Goal: Find specific page/section: Find specific page/section

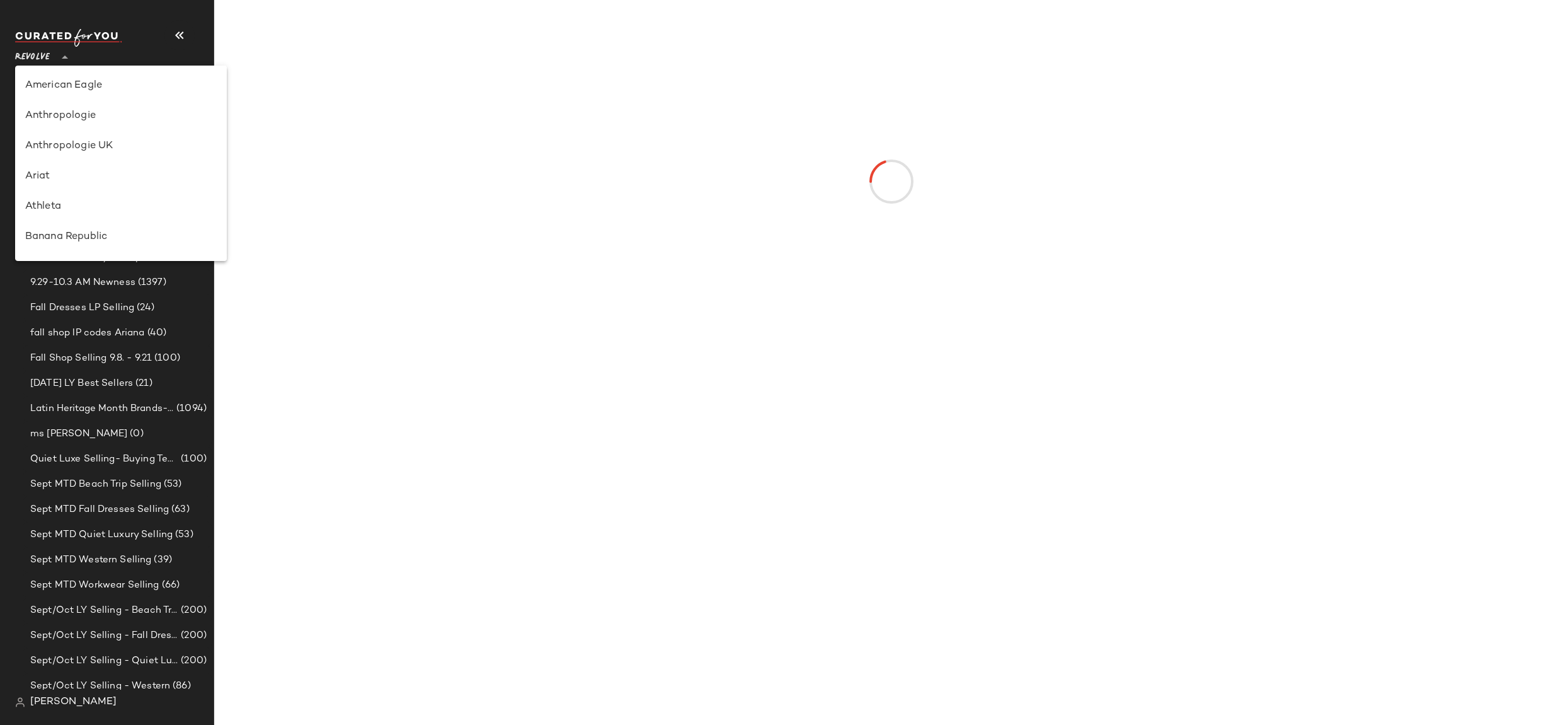
click at [43, 47] on span "Revolve" at bounding box center [32, 54] width 35 height 23
click at [112, 232] on div "Banana Republic" at bounding box center [120, 237] width 191 height 15
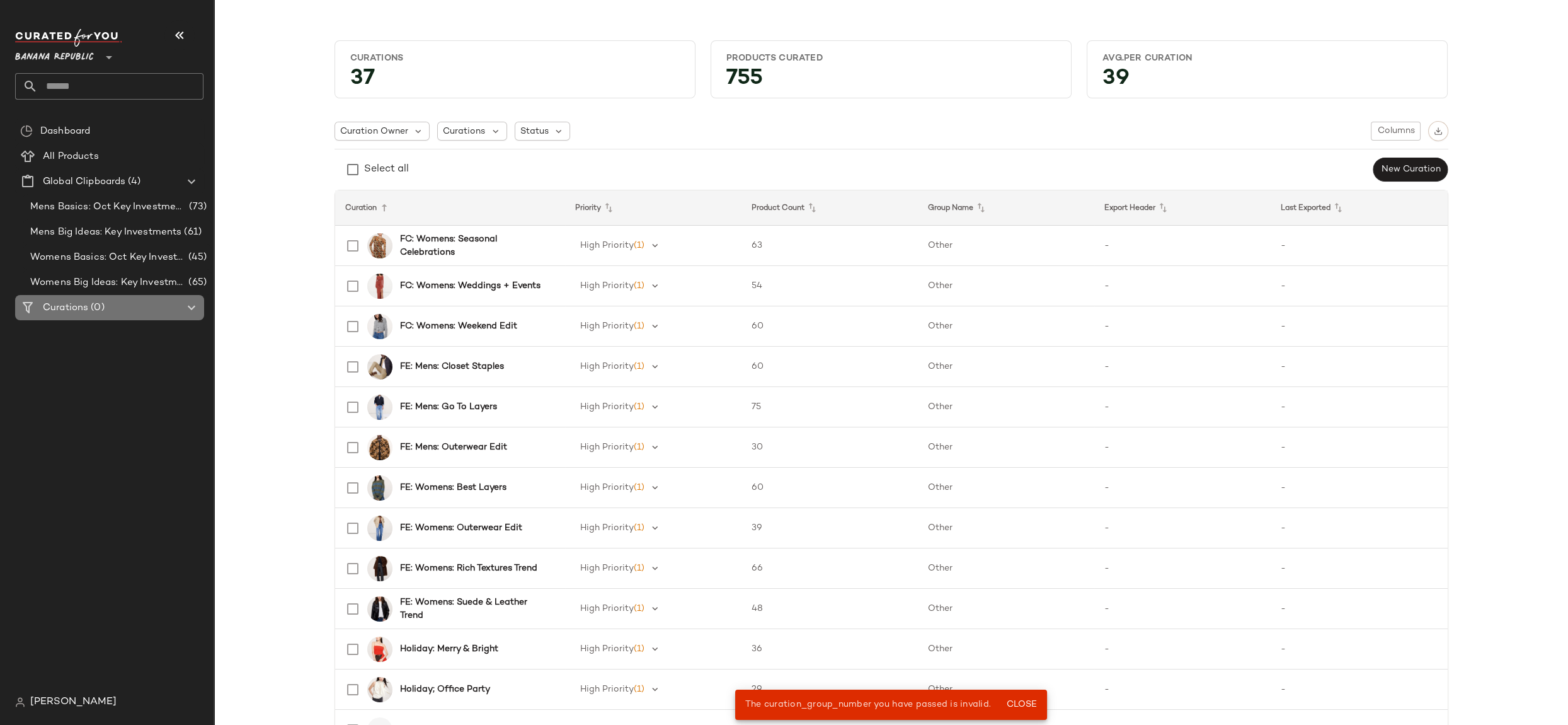
click at [131, 306] on div "Curations (0)" at bounding box center [110, 308] width 142 height 15
click at [167, 306] on div "Curations (0)" at bounding box center [110, 308] width 142 height 15
click at [195, 306] on icon at bounding box center [191, 307] width 15 height 15
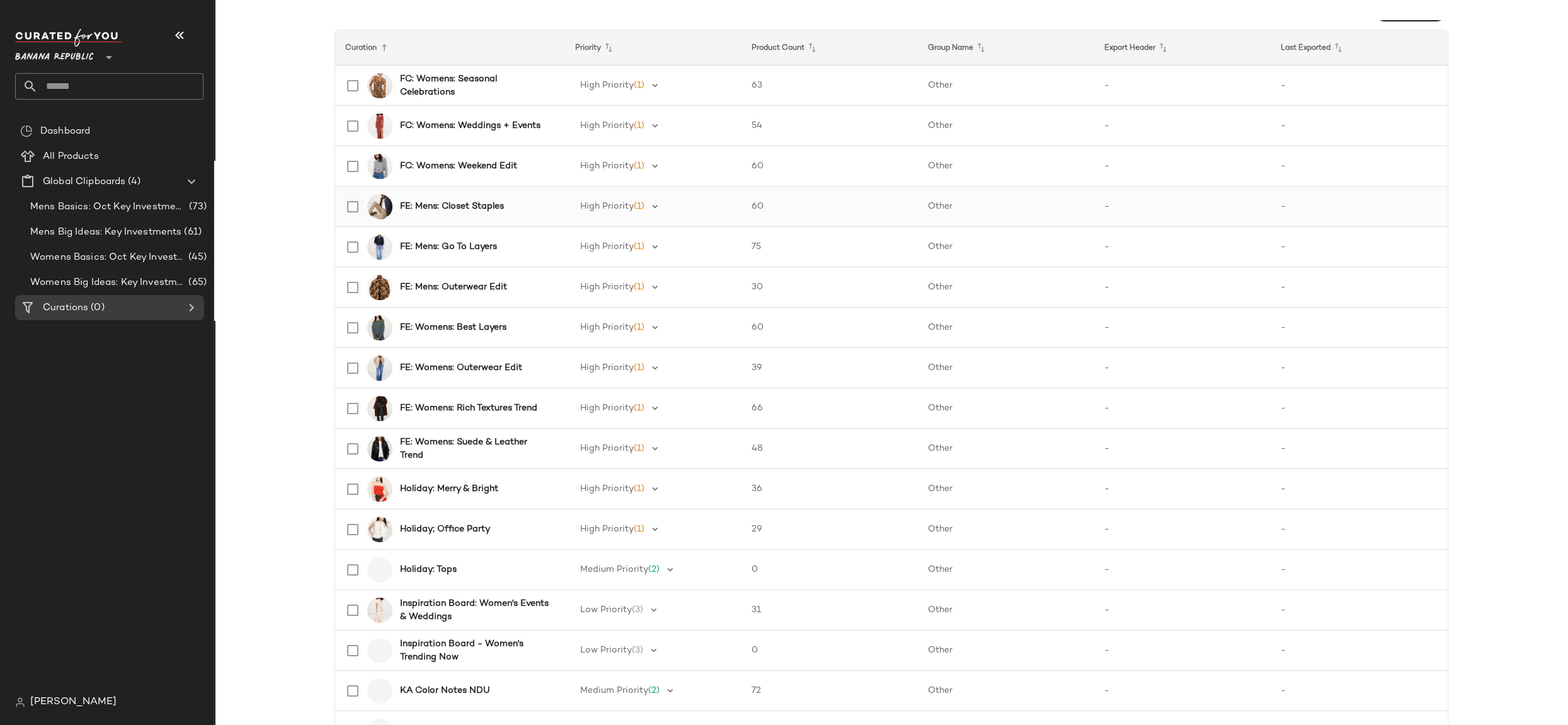
scroll to position [296, 0]
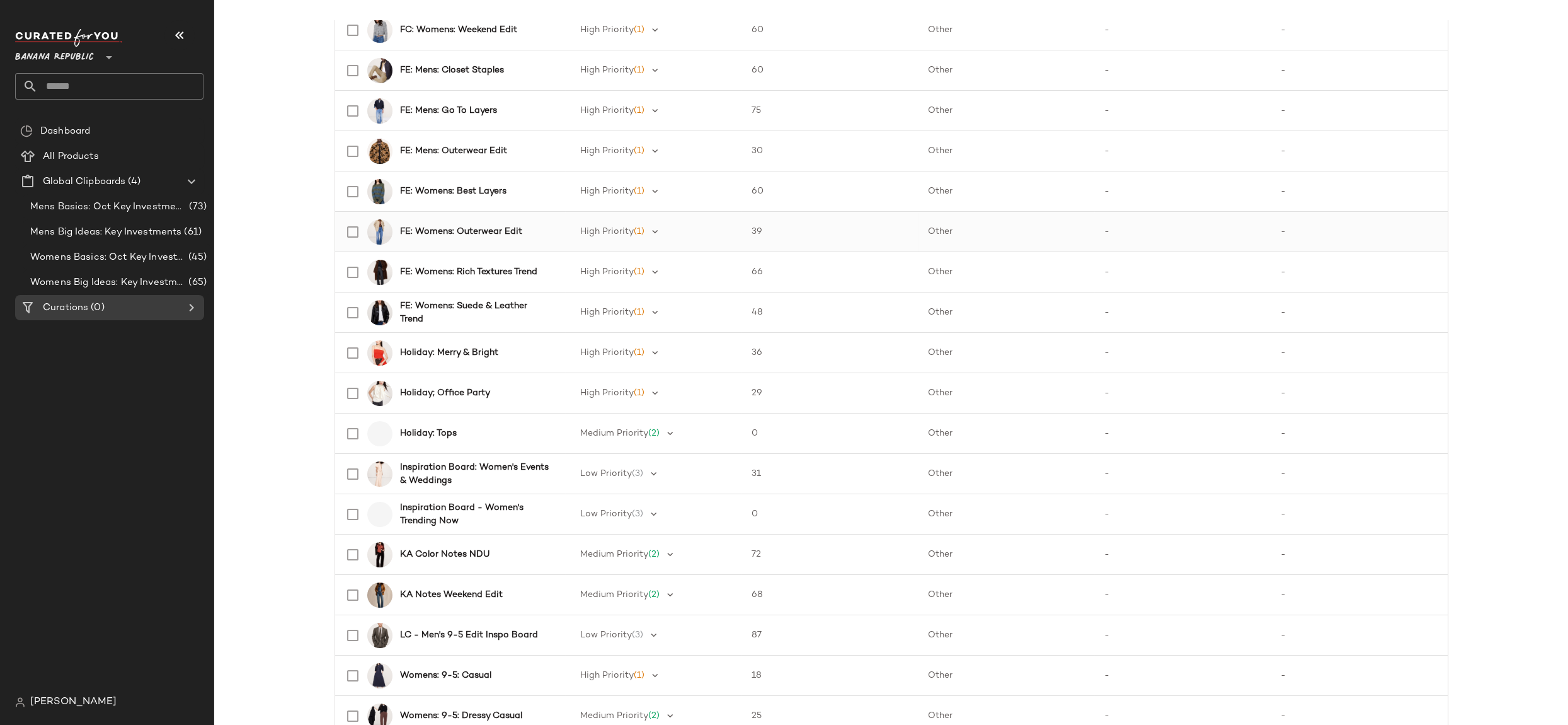
click at [480, 232] on b "FE: Womens: Outerwear Edit" at bounding box center [461, 232] width 122 height 13
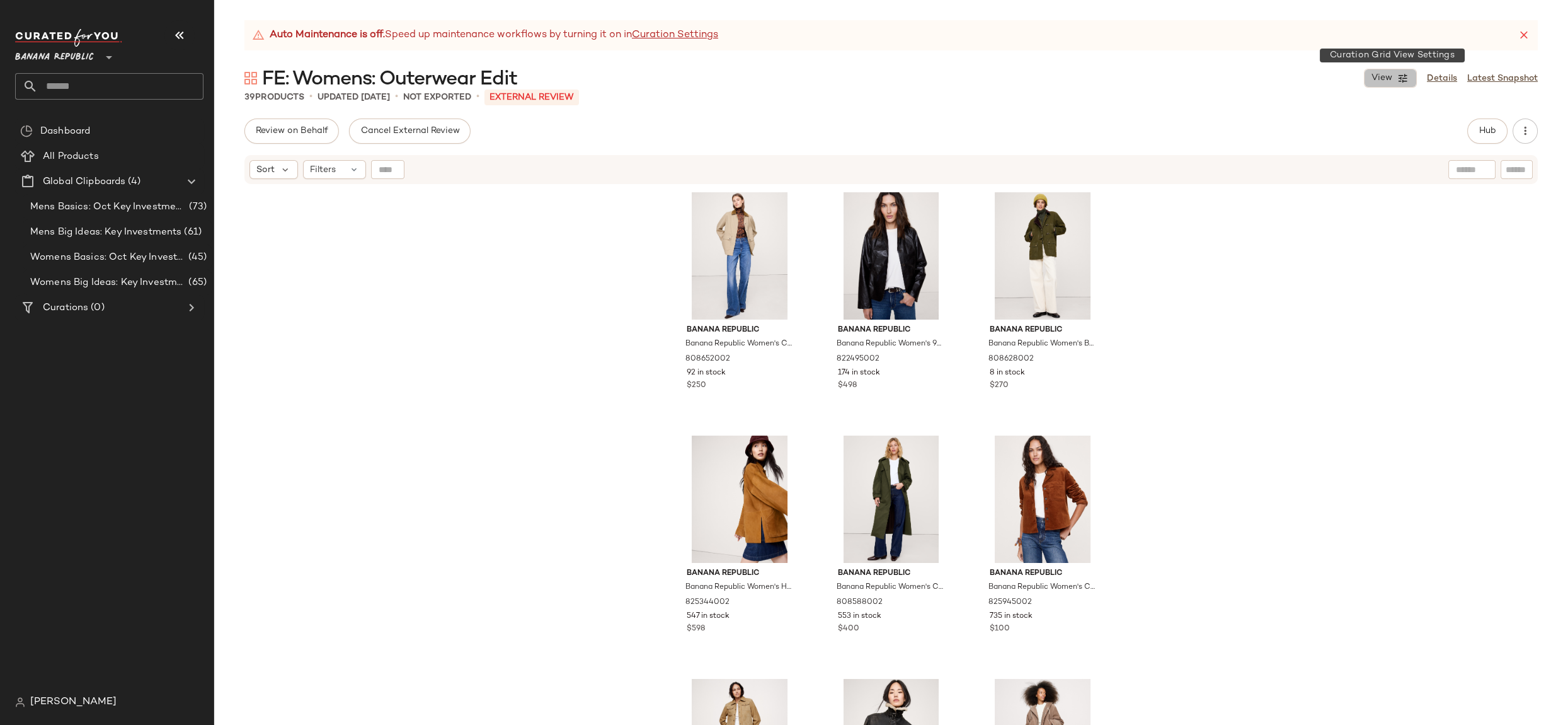
click at [1387, 84] on button "View" at bounding box center [1390, 78] width 53 height 19
click at [1327, 182] on label "Show Card Details" at bounding box center [1329, 187] width 92 height 35
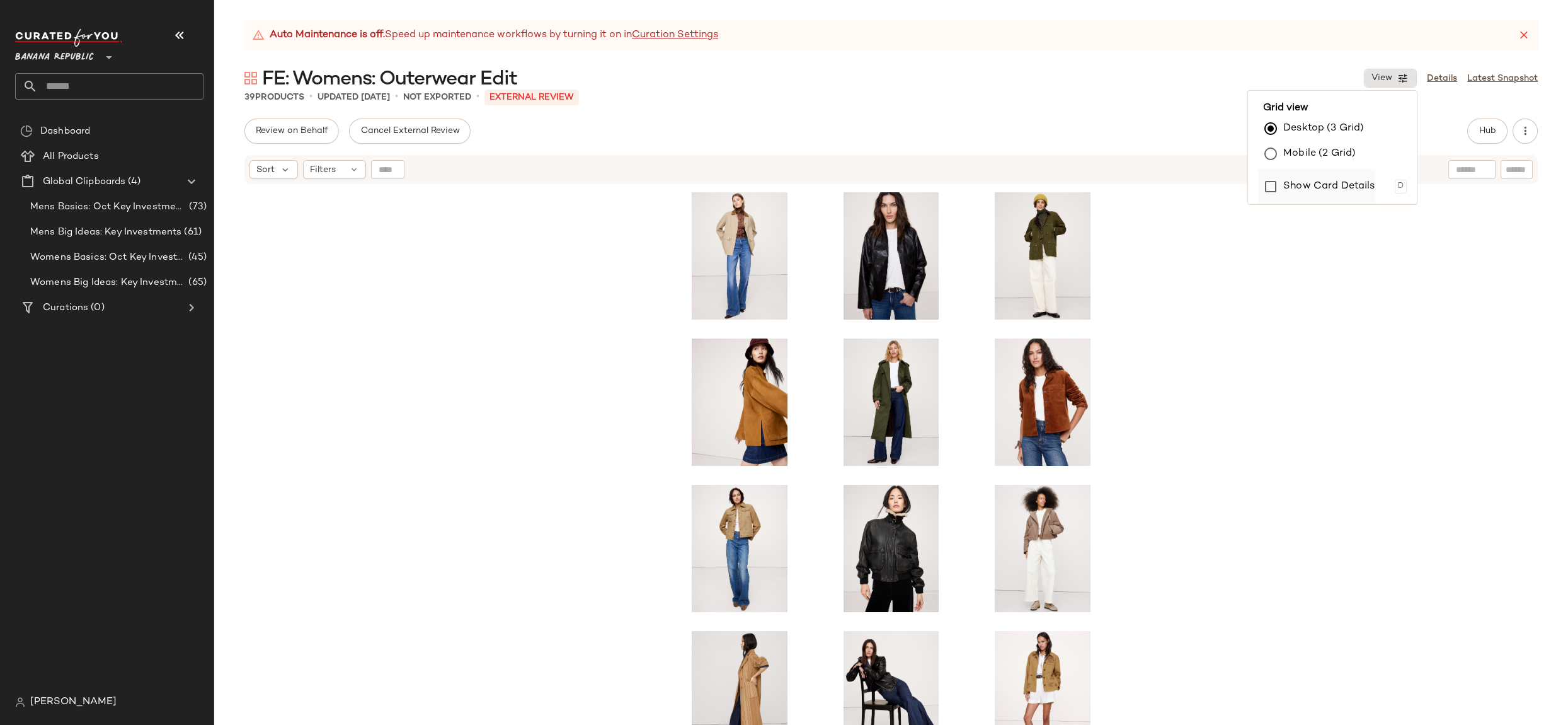
click at [1327, 189] on label "Show Card Details" at bounding box center [1329, 187] width 92 height 35
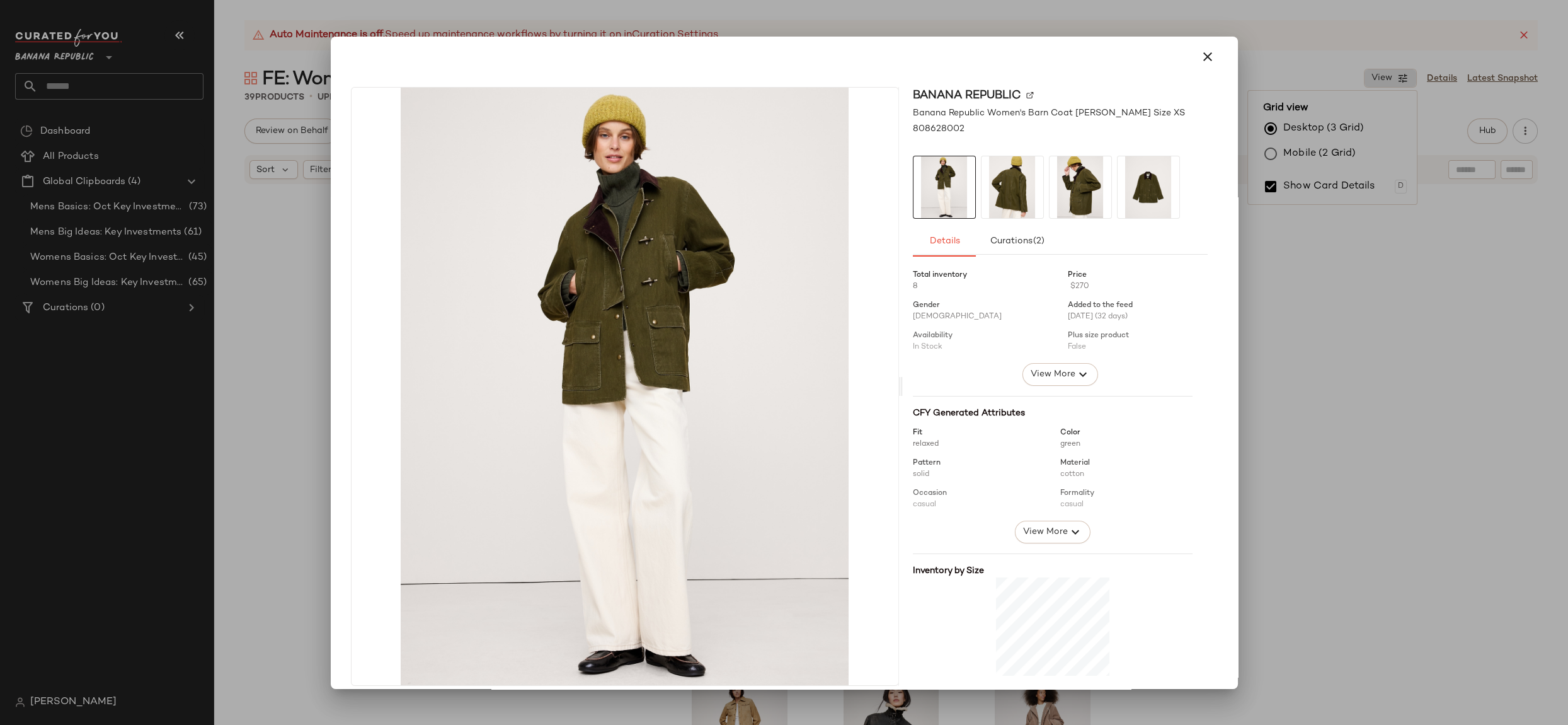
scroll to position [140, 0]
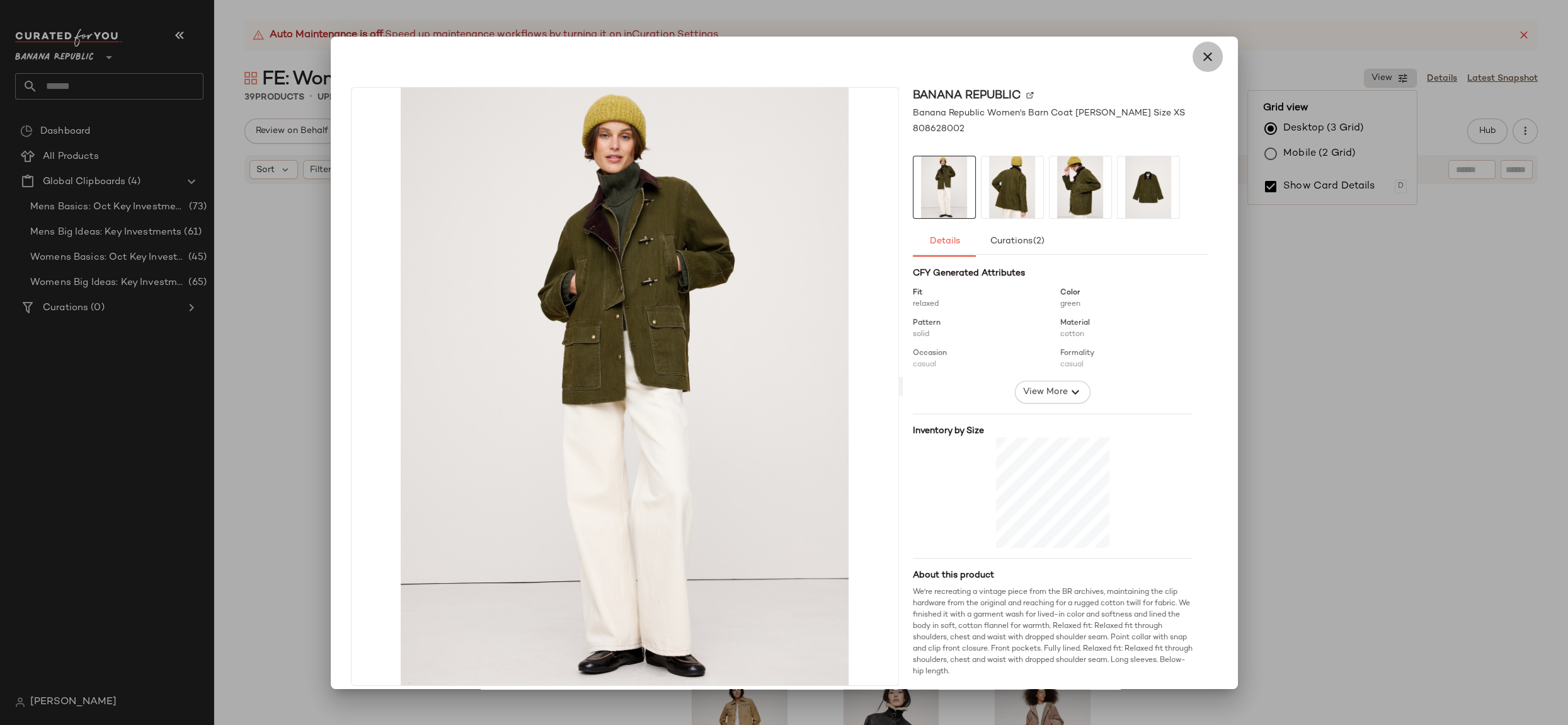
click at [1200, 63] on icon "button" at bounding box center [1207, 57] width 15 height 15
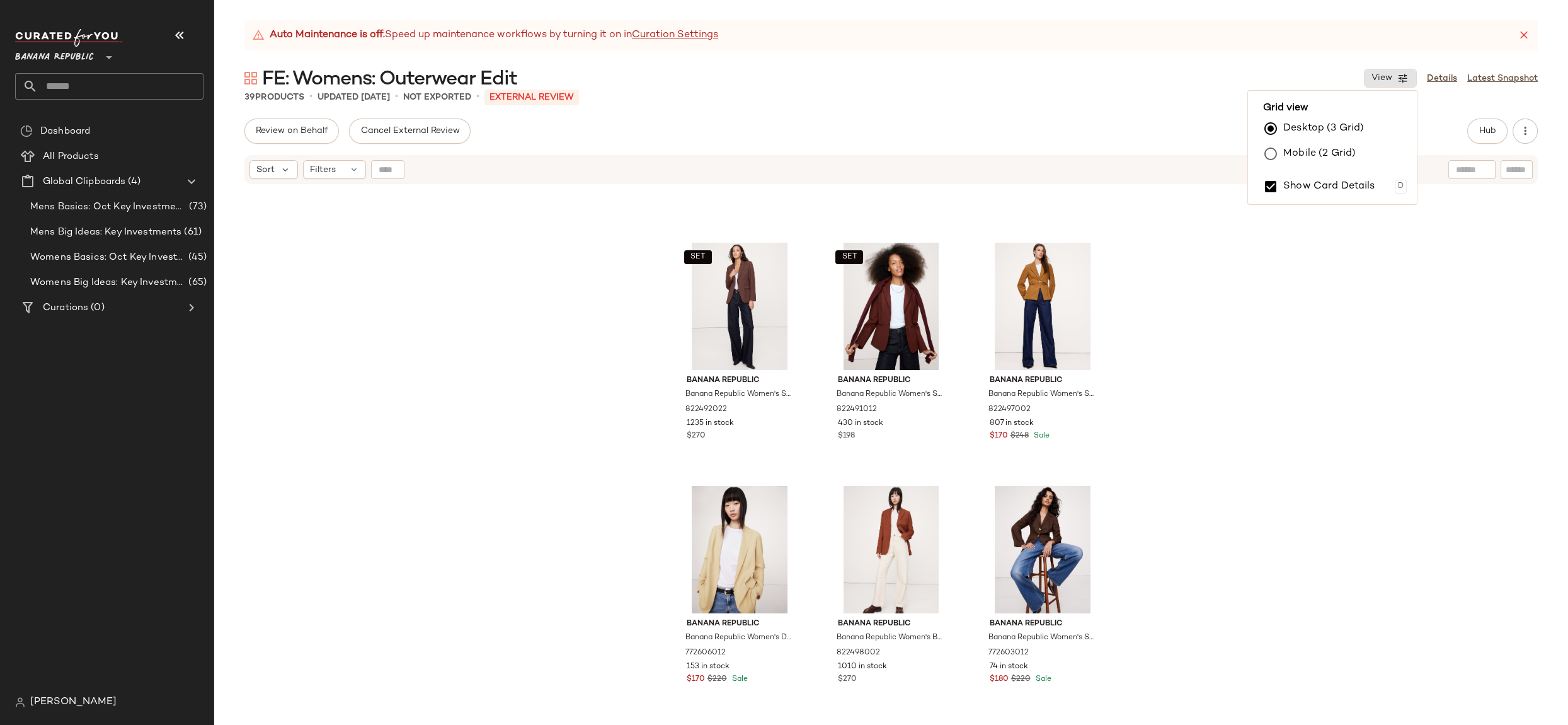
scroll to position [2594, 0]
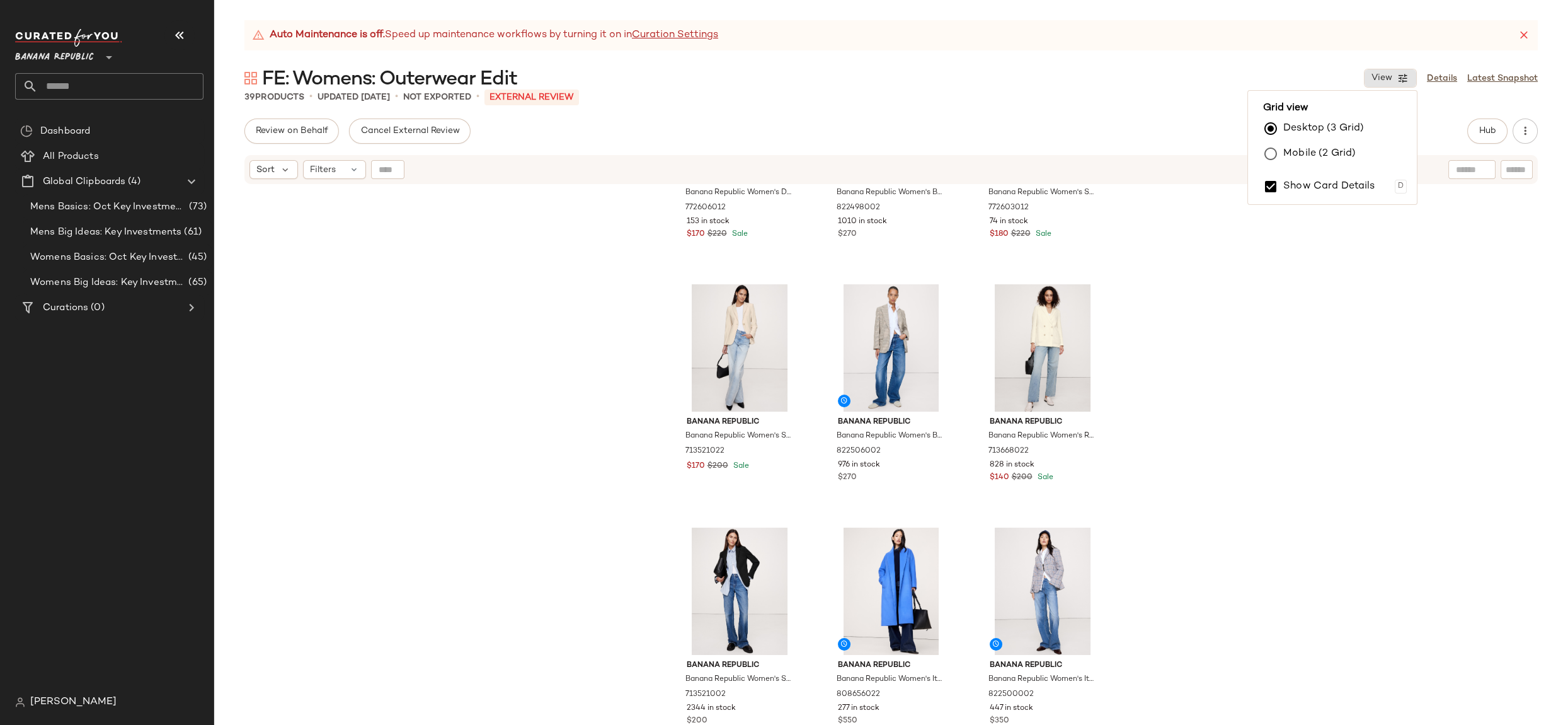
drag, startPoint x: 70, startPoint y: 54, endPoint x: 80, endPoint y: 84, distance: 31.6
click at [70, 54] on span "Banana Republic" at bounding box center [54, 54] width 79 height 23
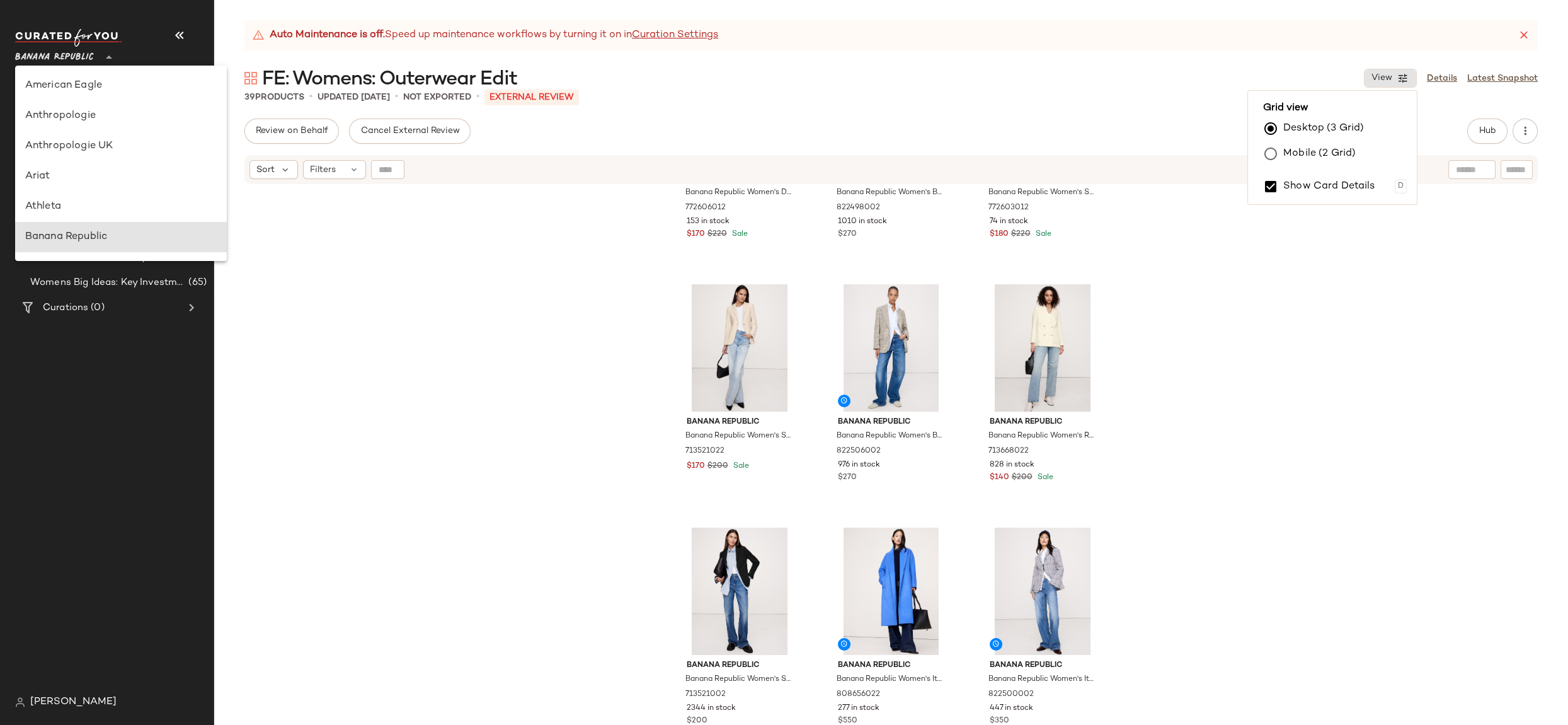
scroll to position [151, 0]
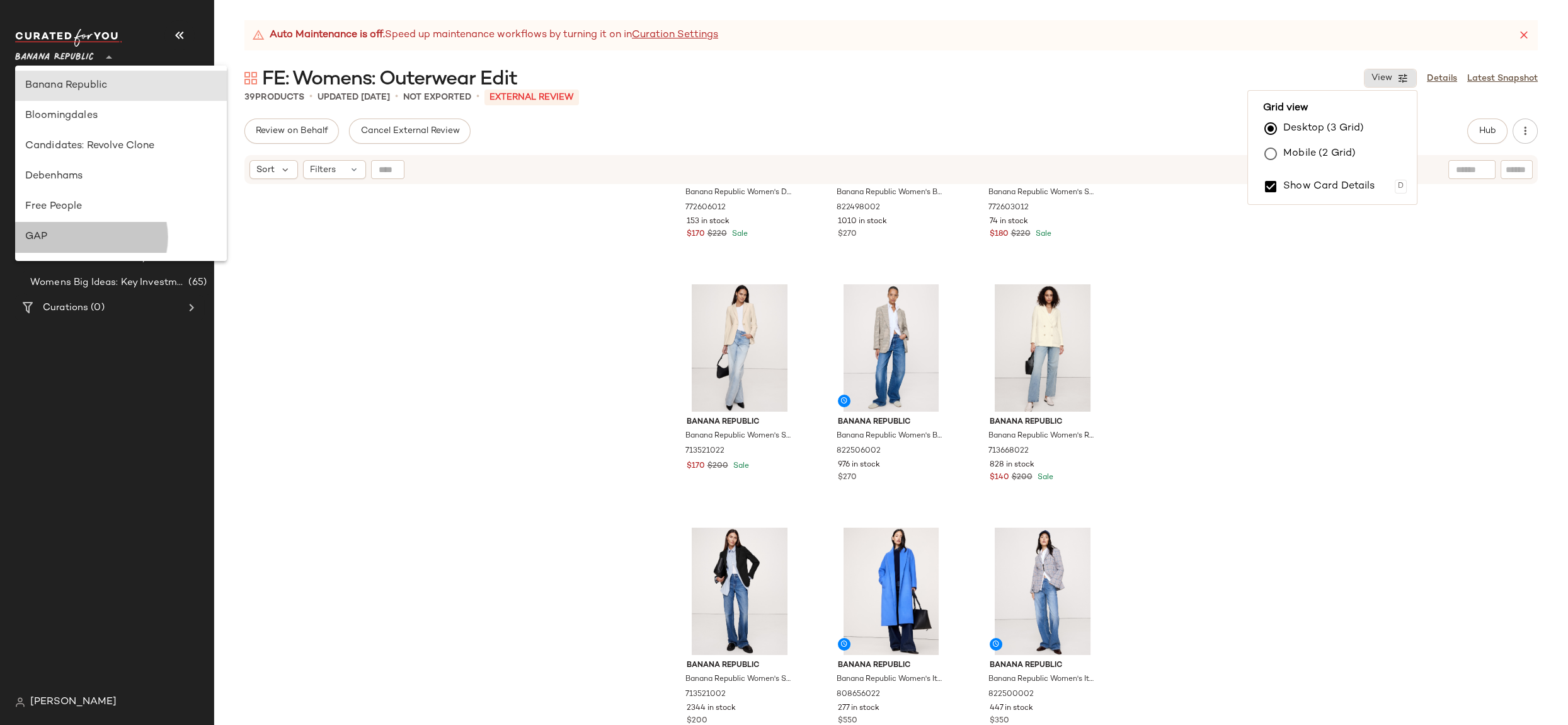
click at [85, 235] on div "GAP" at bounding box center [120, 237] width 191 height 15
type input "**"
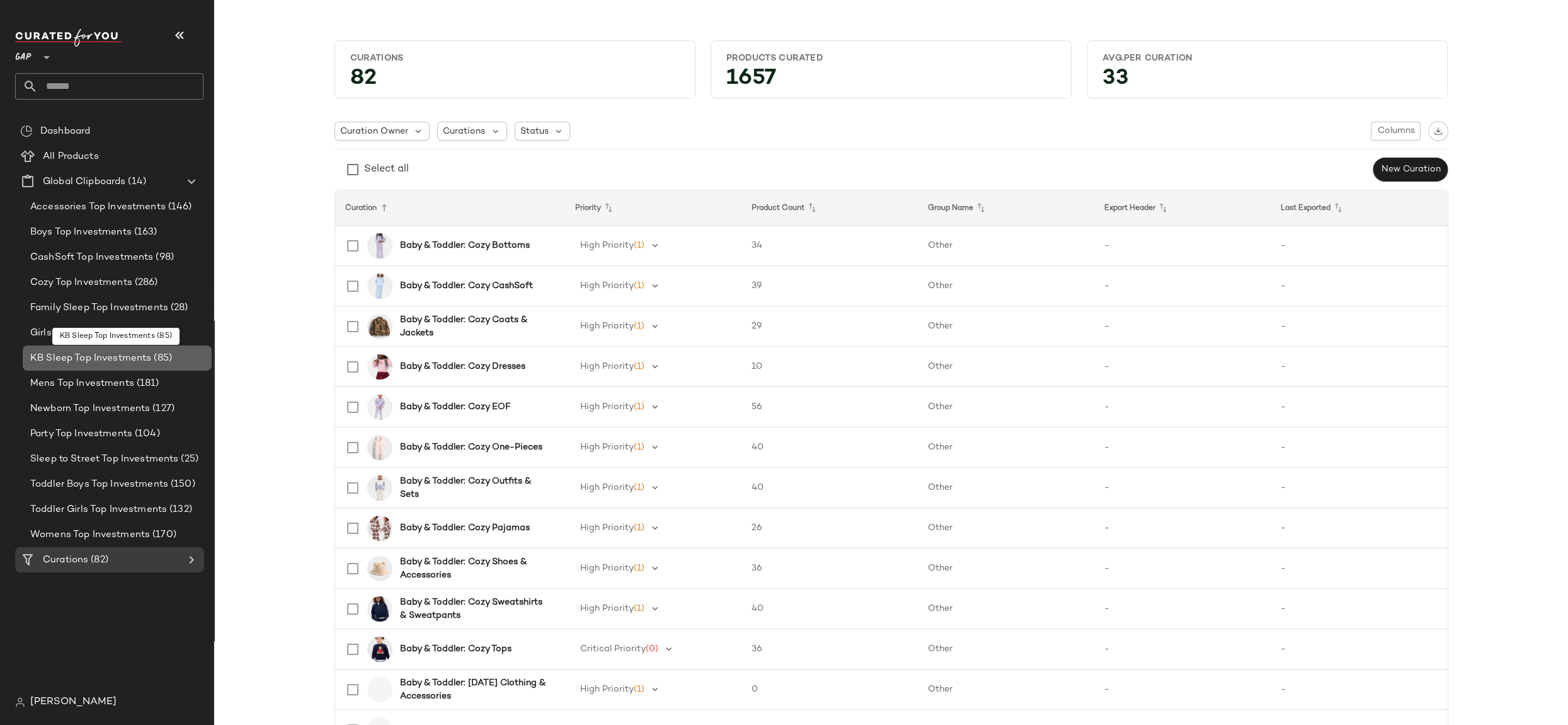
click at [134, 364] on span "KB Sleep Top Investments" at bounding box center [91, 358] width 121 height 15
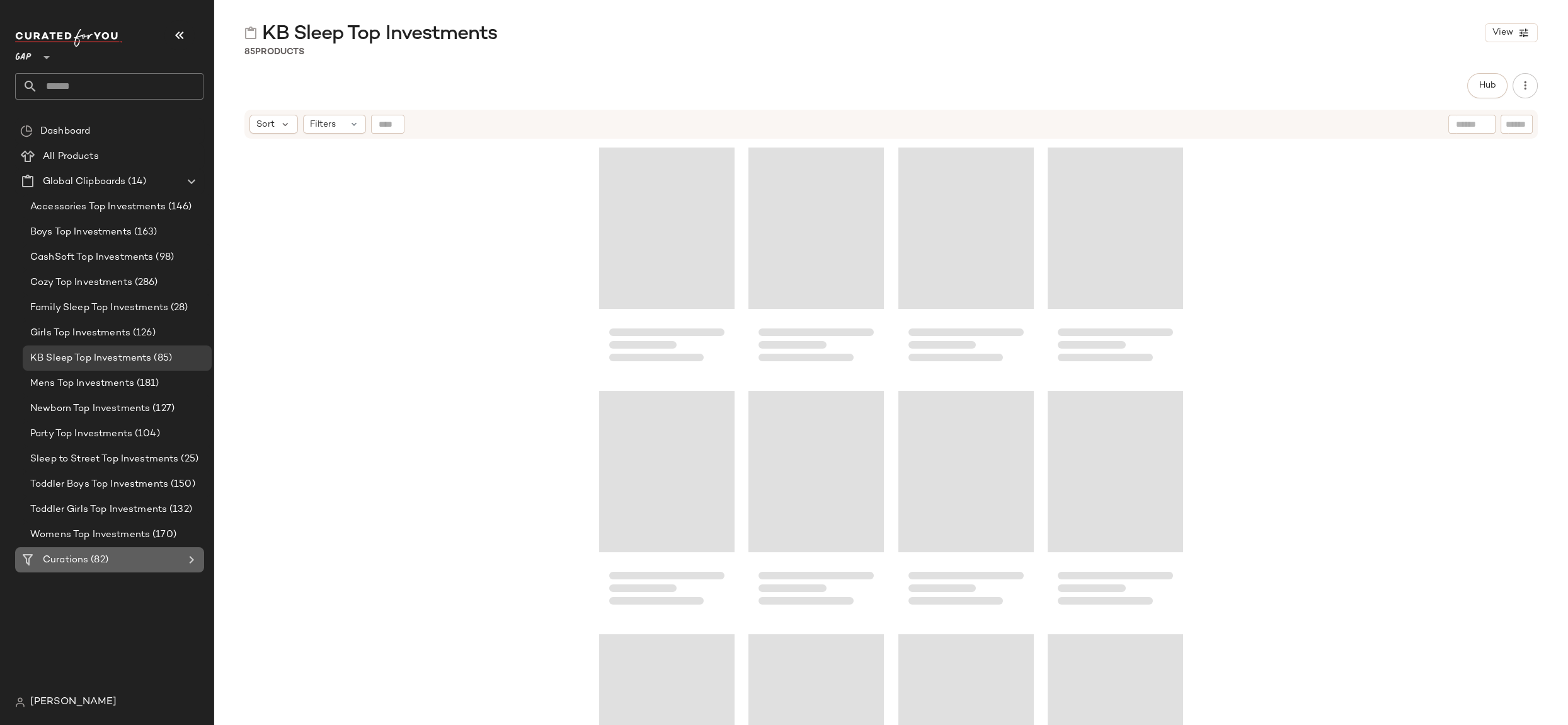
click at [139, 563] on div "Curations (82)" at bounding box center [110, 560] width 142 height 15
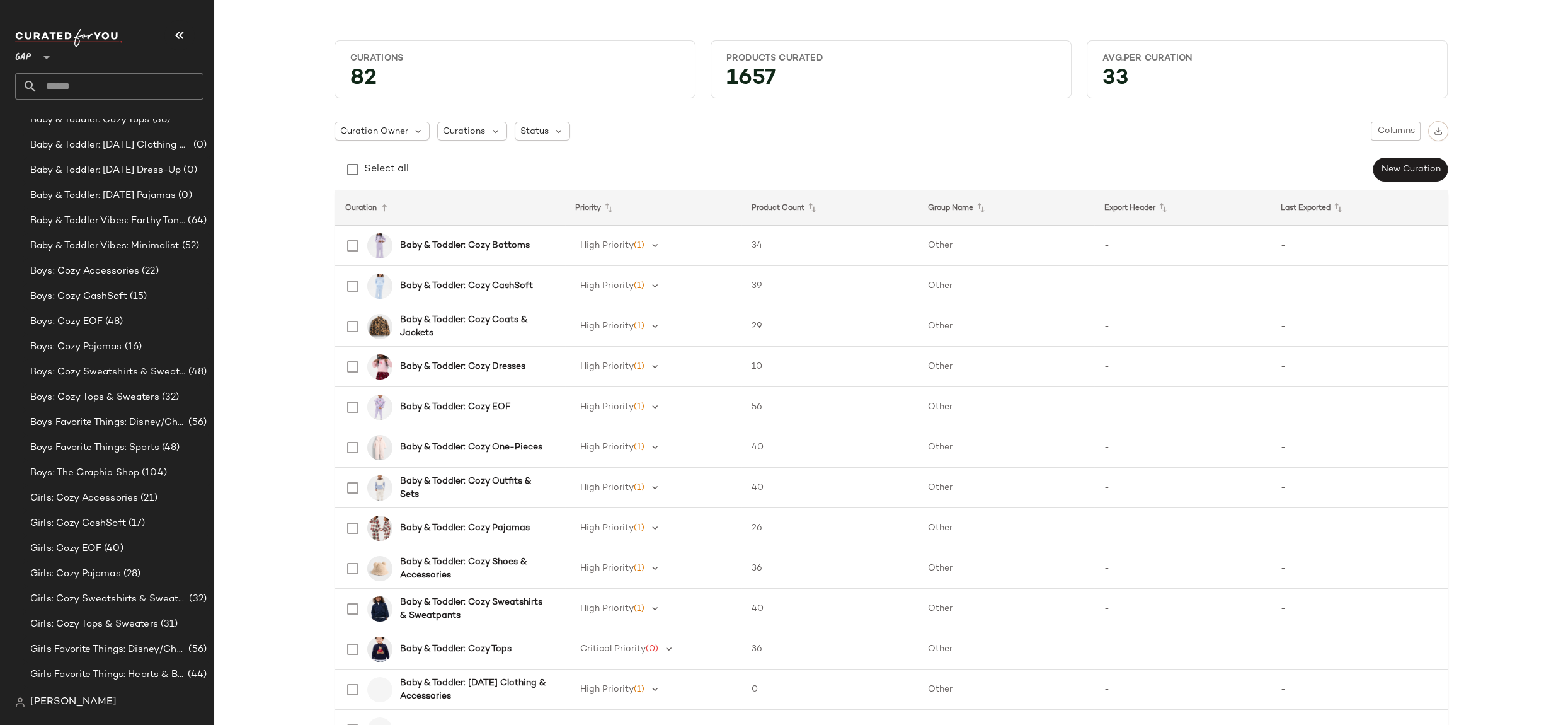
scroll to position [613, 0]
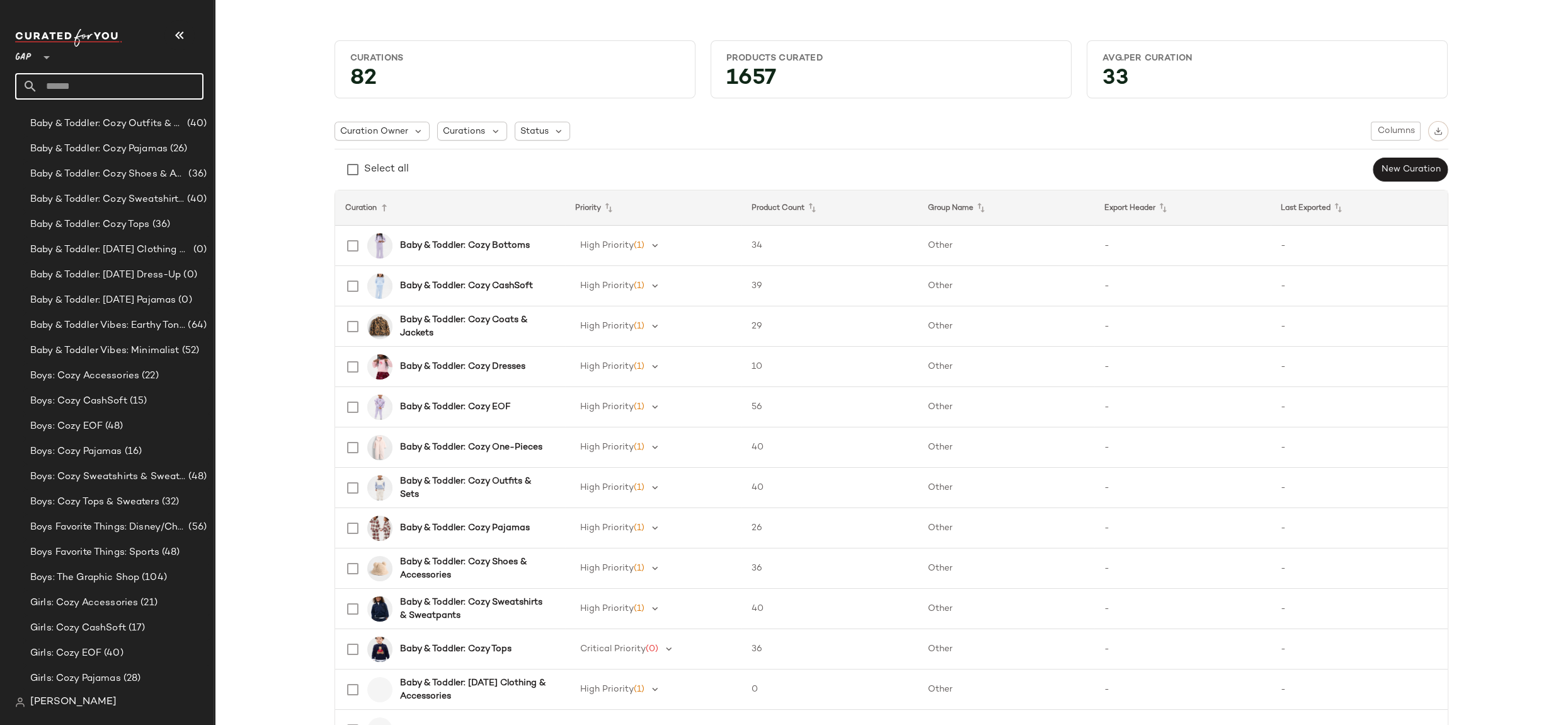
click at [126, 84] on input "text" at bounding box center [120, 86] width 165 height 27
type input "**********"
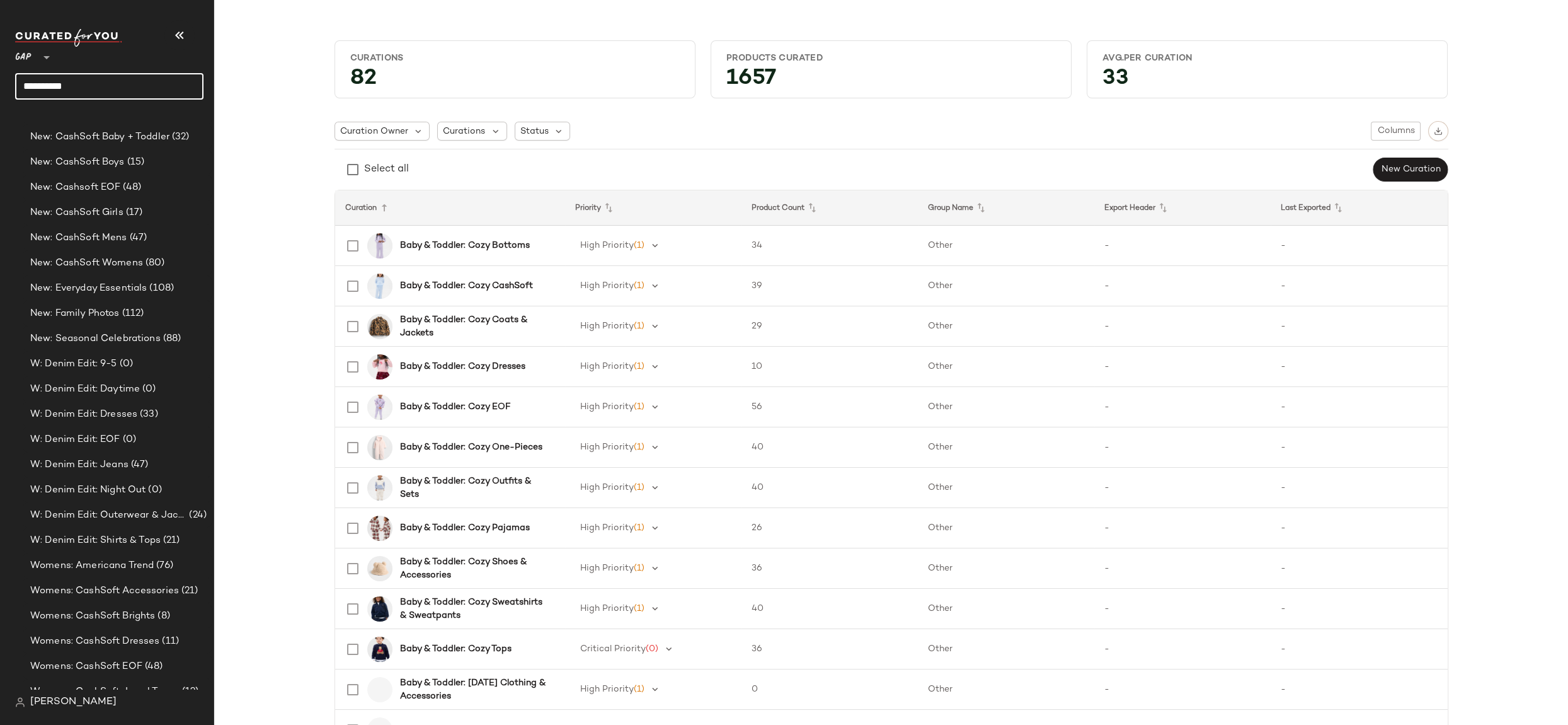
scroll to position [1709, 0]
click at [128, 567] on span "Womens: Americana Trend" at bounding box center [91, 565] width 123 height 15
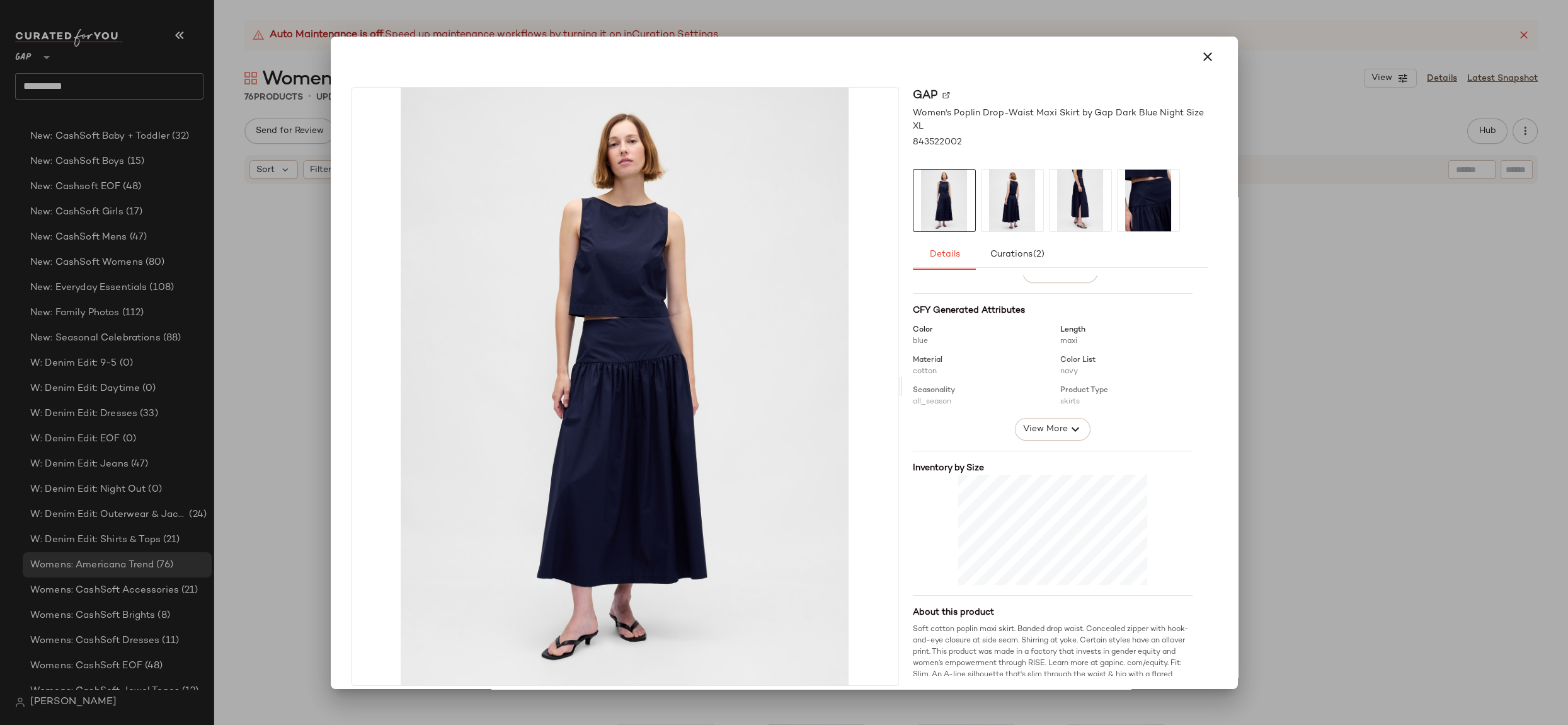
scroll to position [165, 0]
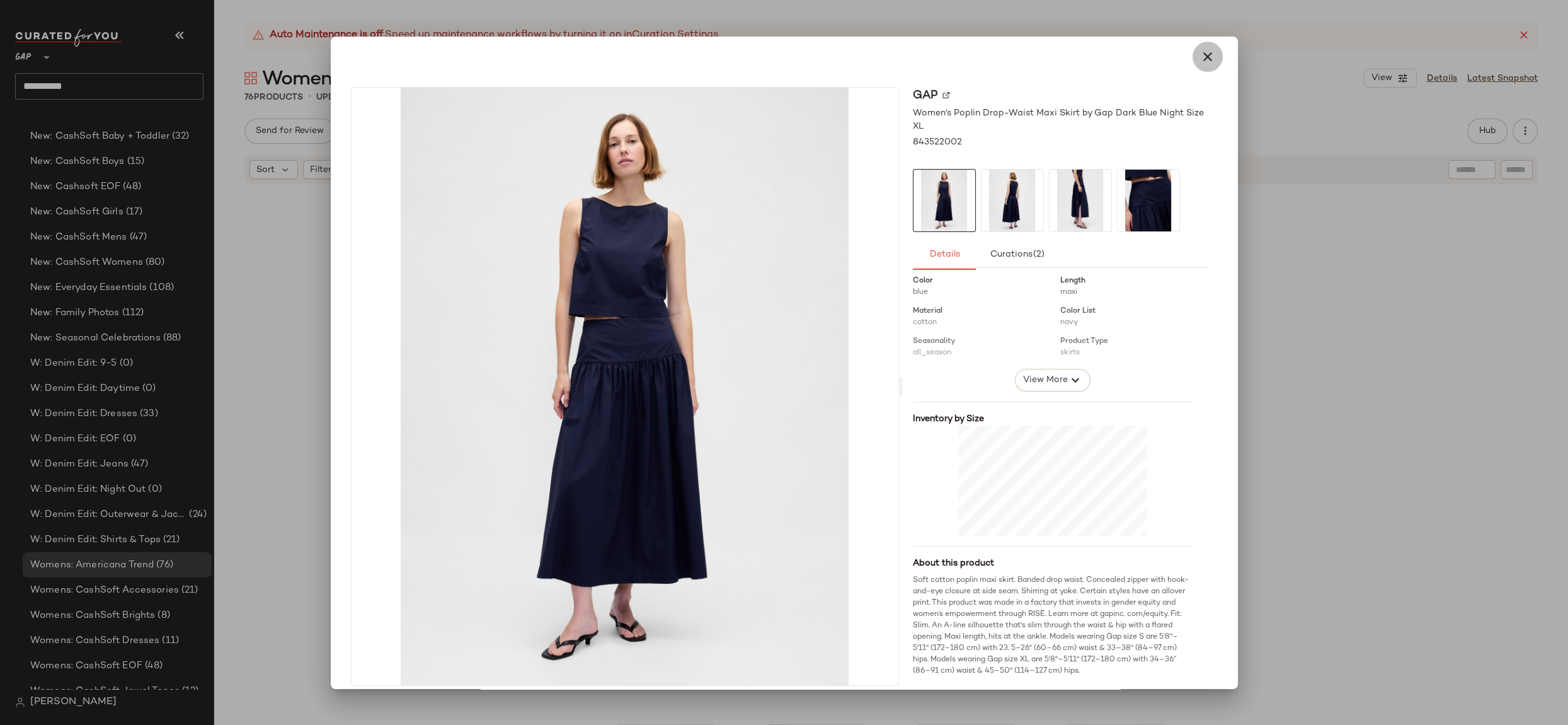
click at [1200, 58] on icon "button" at bounding box center [1207, 57] width 15 height 15
click at [1209, 50] on button "button" at bounding box center [1207, 56] width 30 height 30
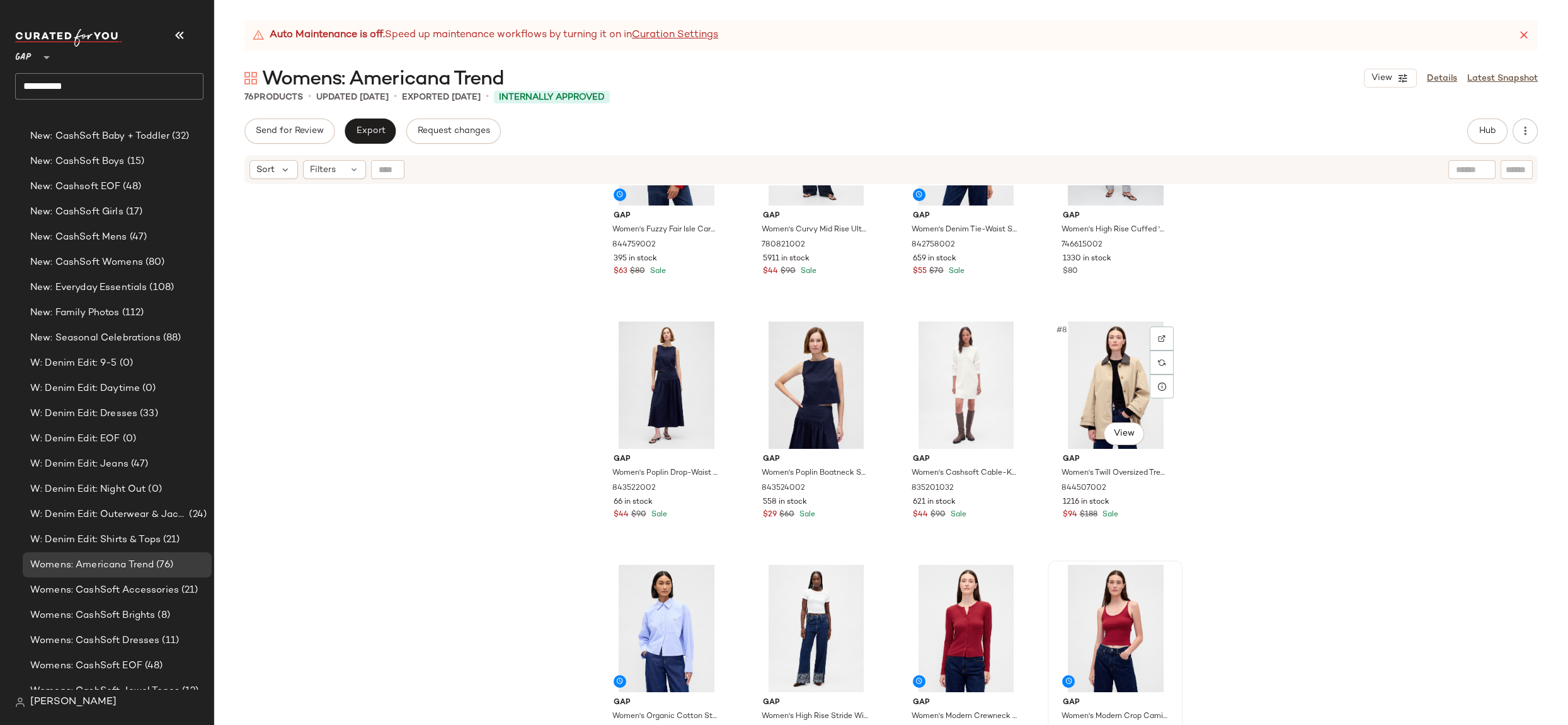
scroll to position [366, 0]
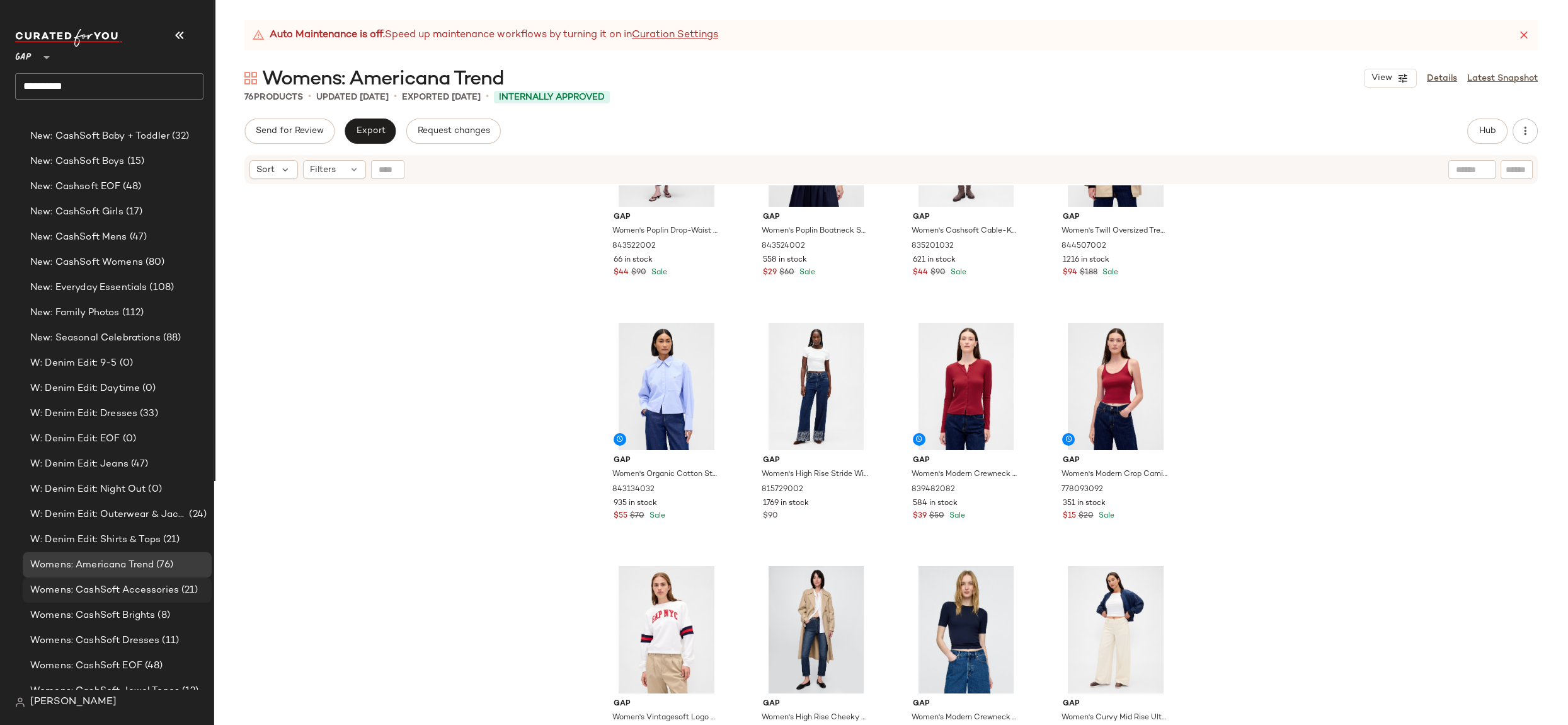
click at [139, 591] on span "Womens: CashSoft Accessories" at bounding box center [104, 591] width 148 height 15
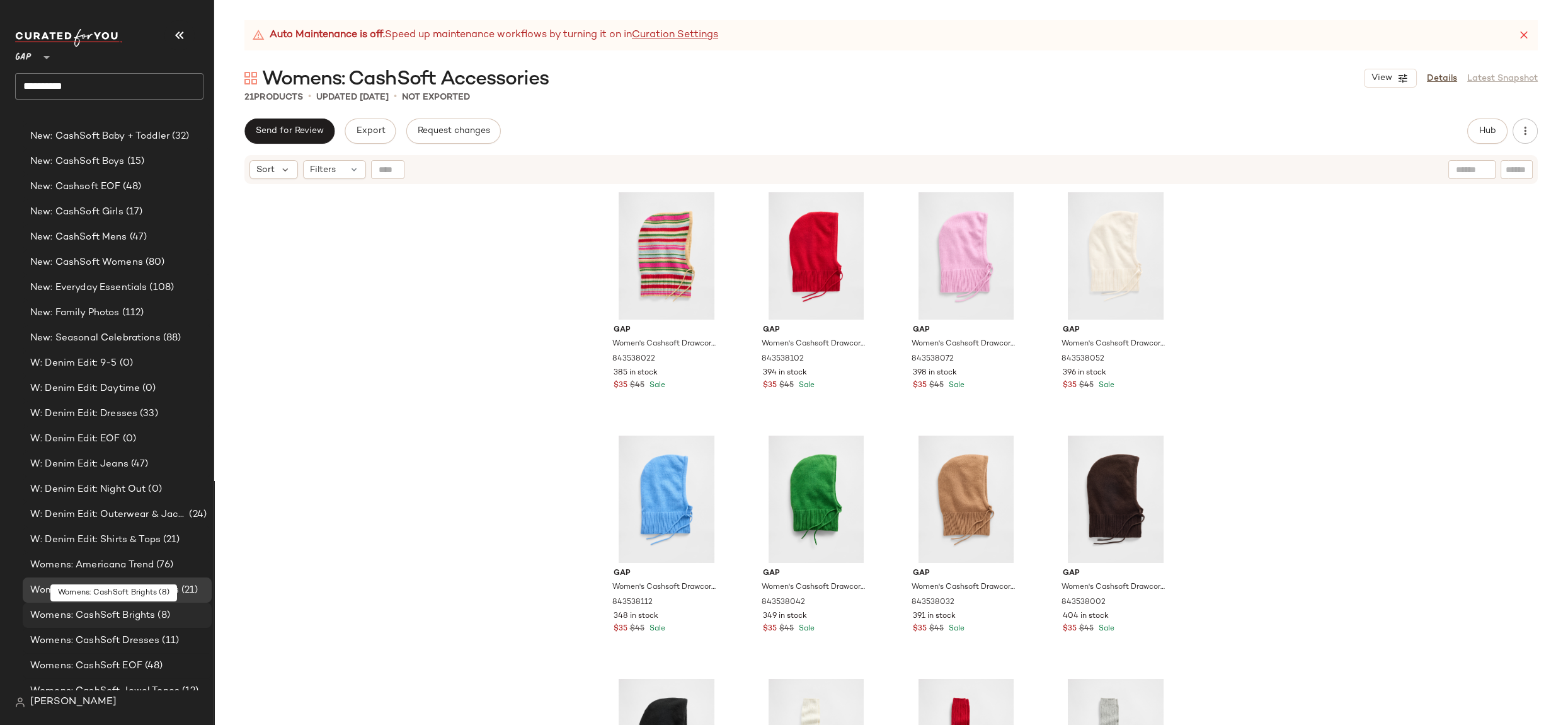
click at [137, 615] on span "Womens: CashSoft Brights" at bounding box center [92, 616] width 125 height 15
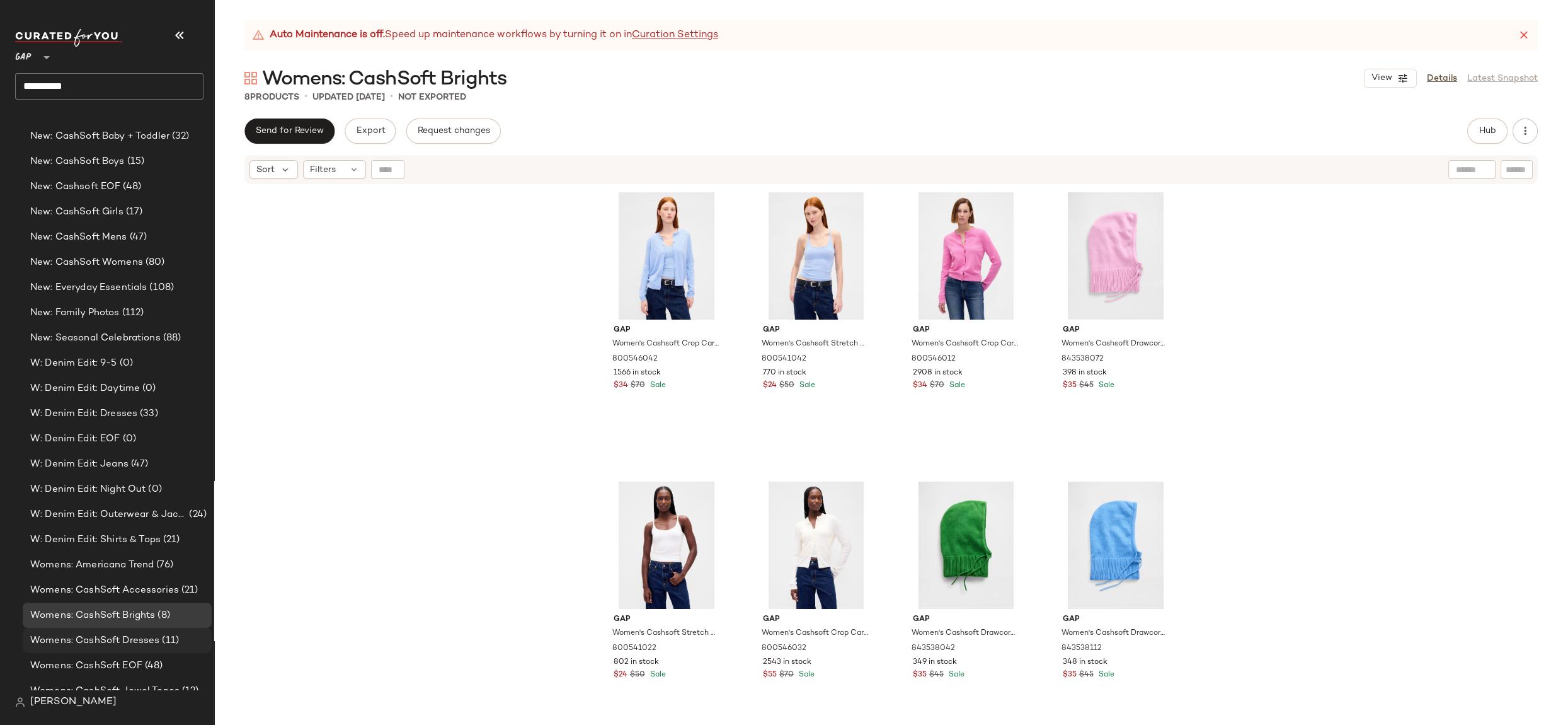
click at [136, 644] on span "Womens: CashSoft Dresses" at bounding box center [94, 641] width 129 height 15
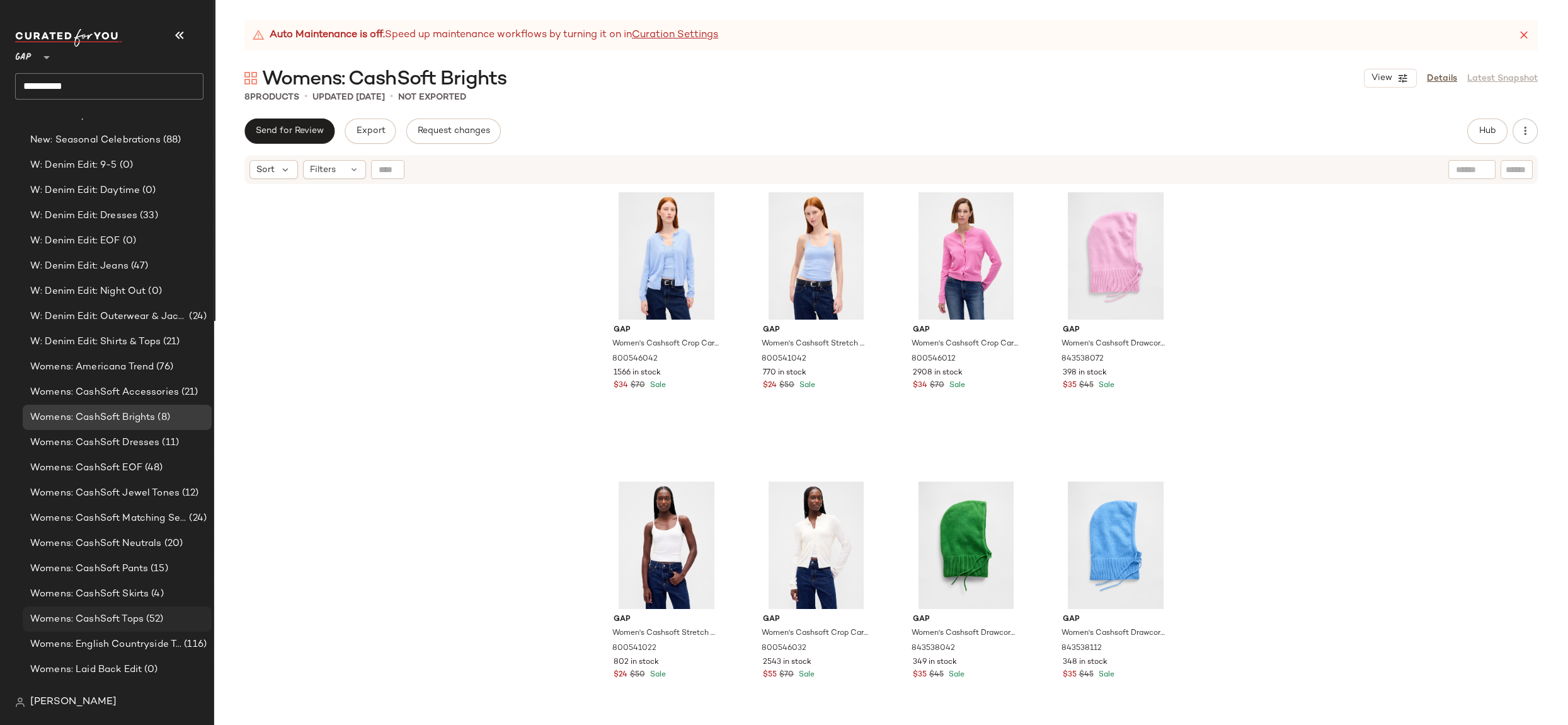
scroll to position [1935, 0]
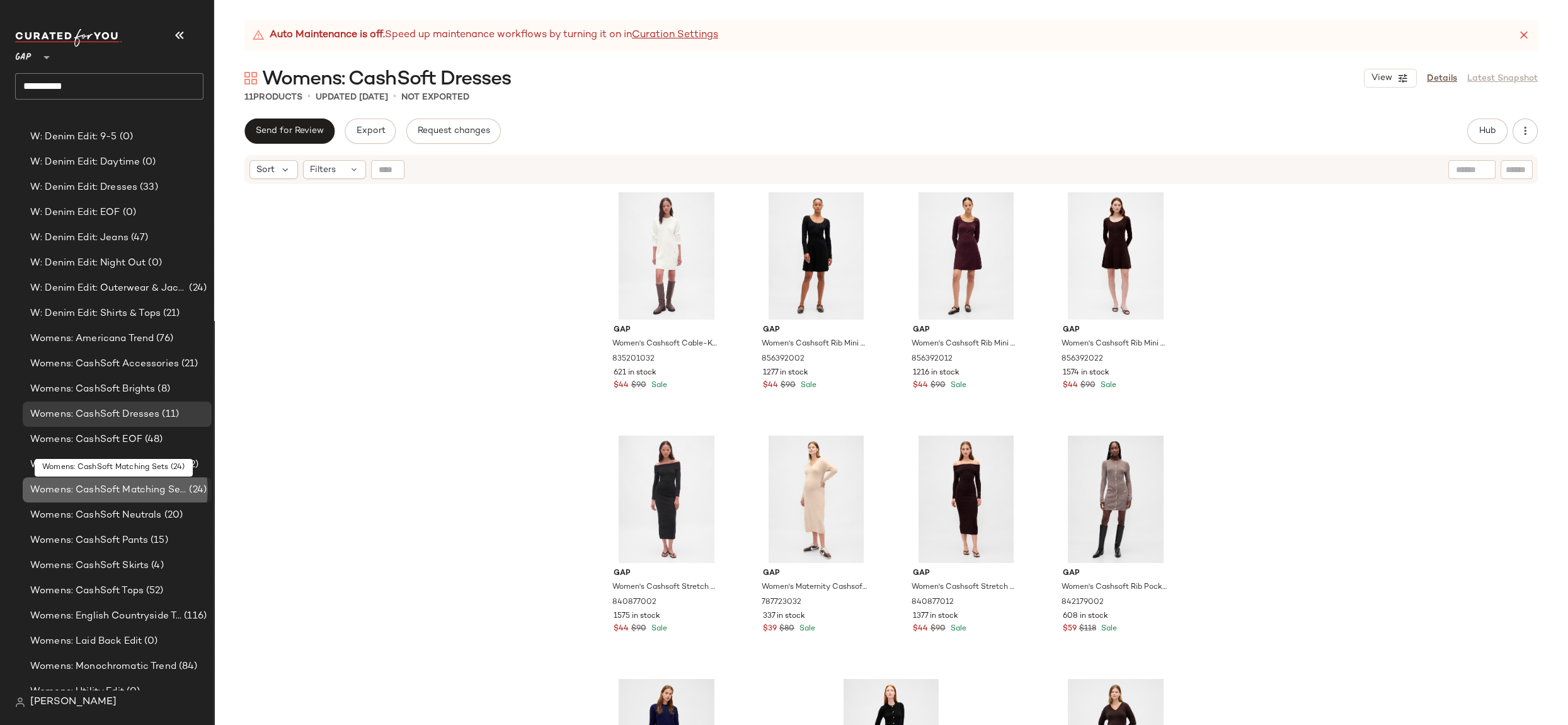
click at [128, 492] on span "Womens: CashSoft Matching Sets" at bounding box center [108, 490] width 156 height 15
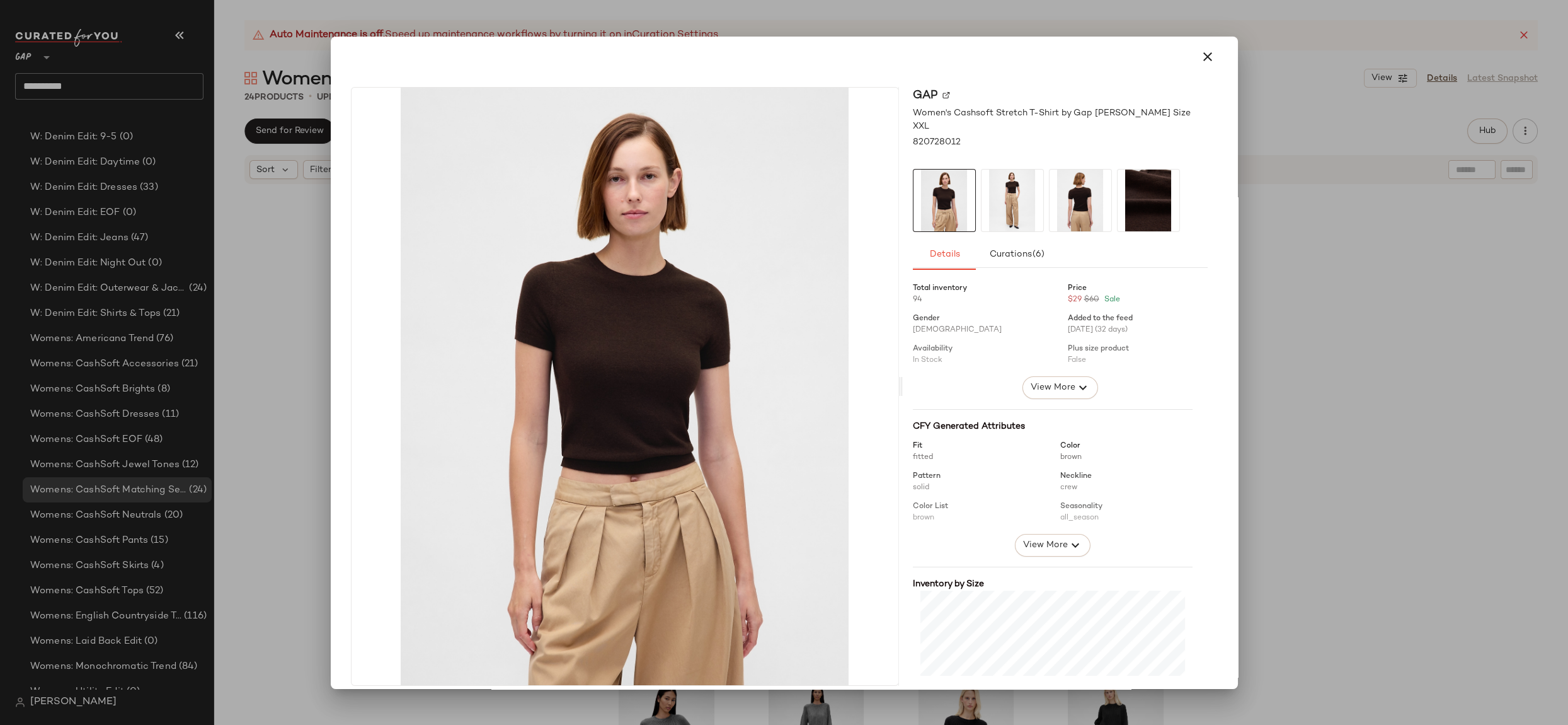
scroll to position [152, 0]
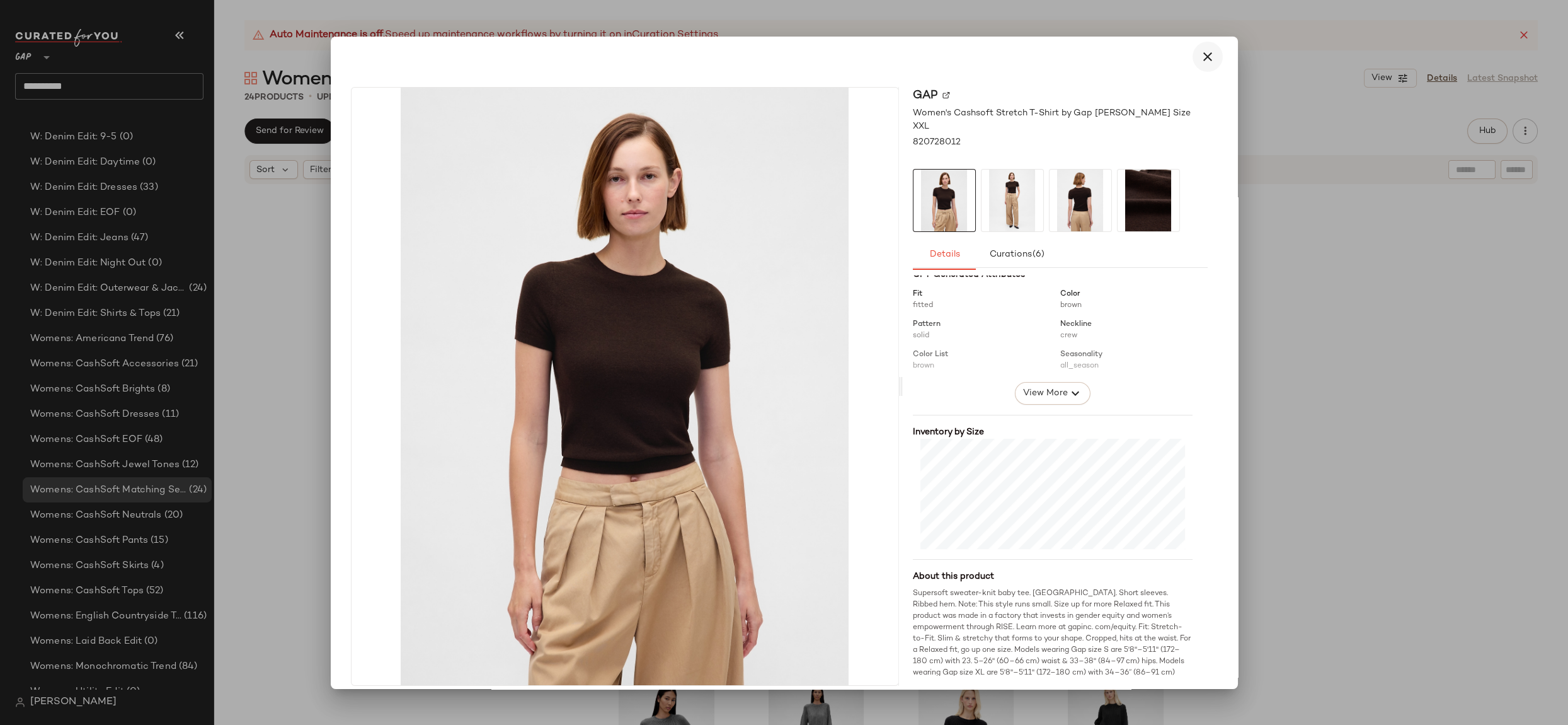
click at [1200, 55] on icon "button" at bounding box center [1207, 57] width 15 height 15
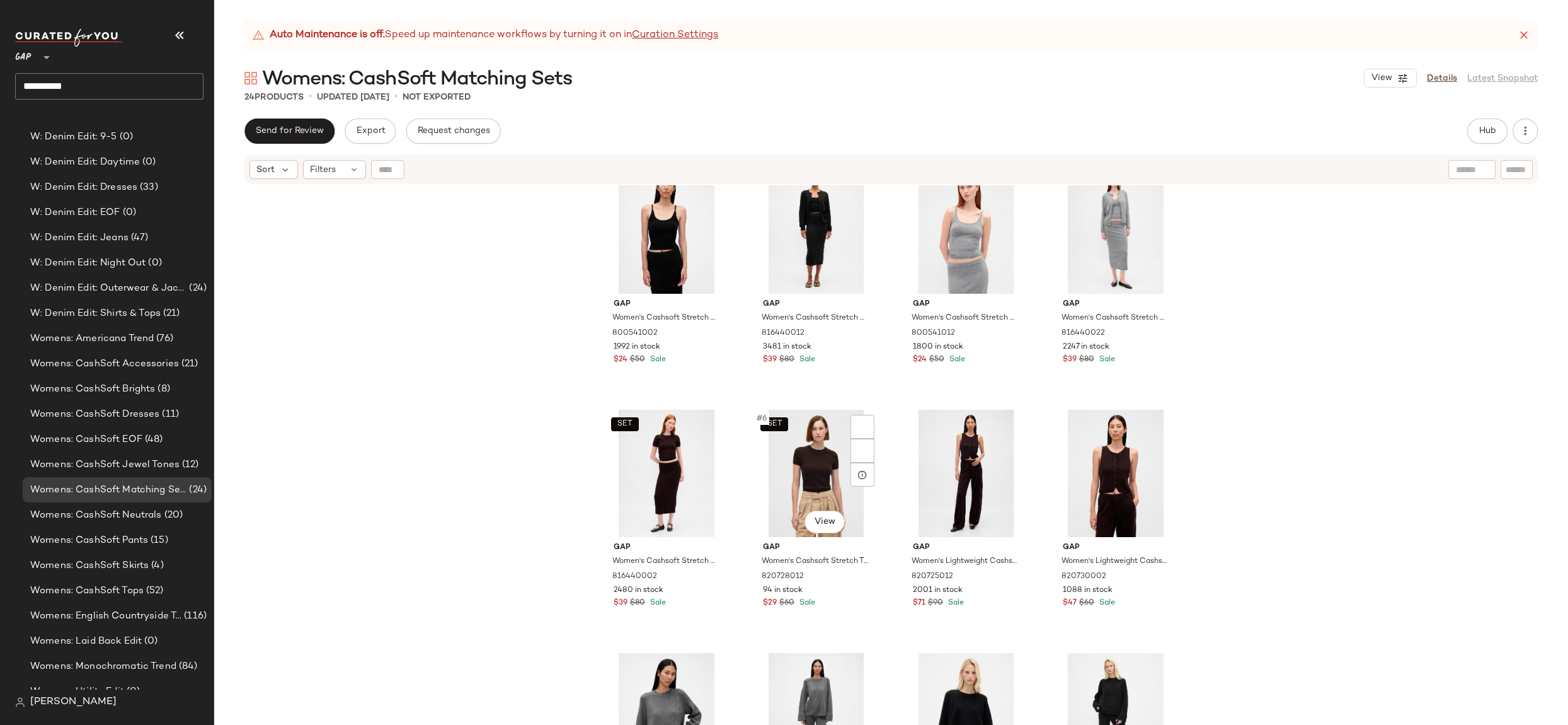
scroll to position [0, 0]
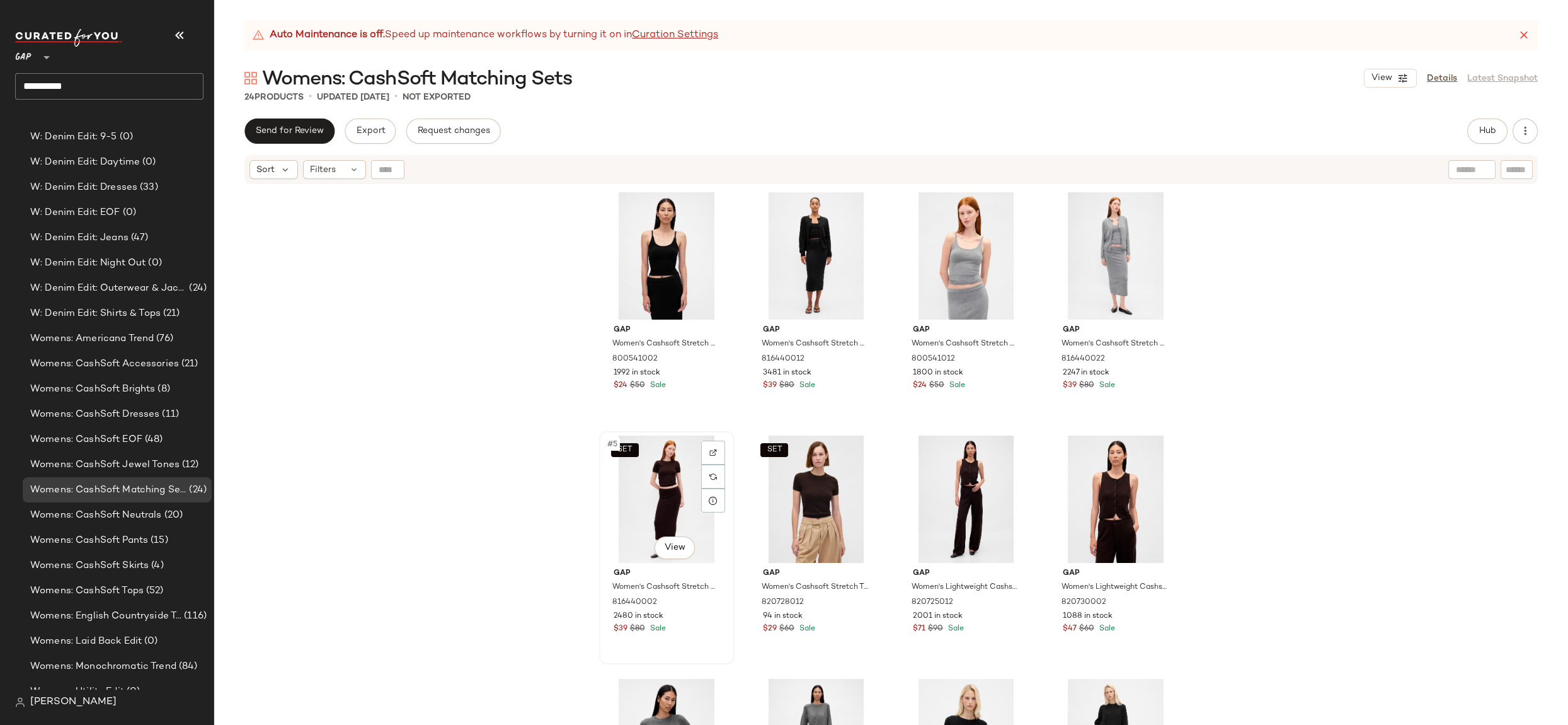
click at [652, 496] on div "SET #5 View" at bounding box center [667, 499] width 127 height 127
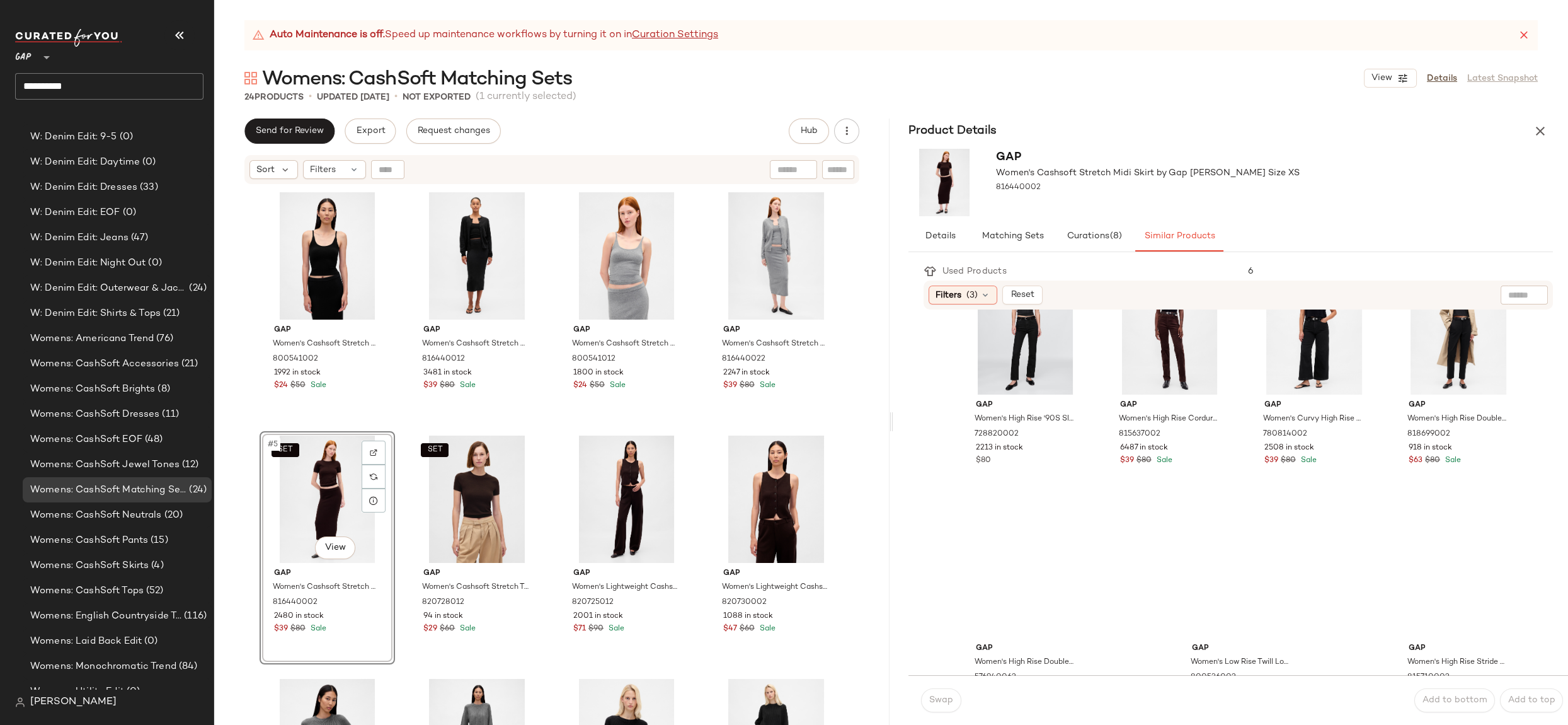
scroll to position [850, 0]
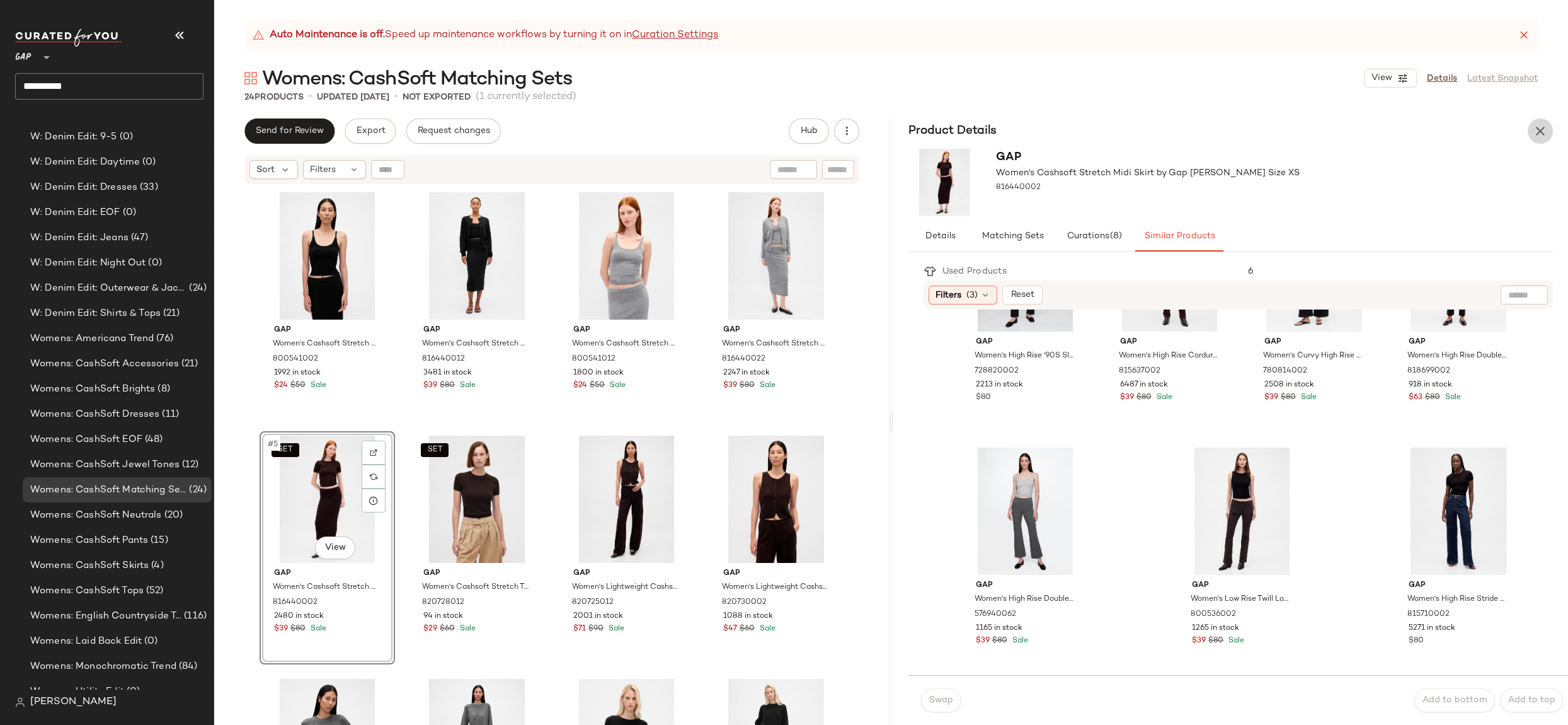
drag, startPoint x: 1534, startPoint y: 131, endPoint x: 1533, endPoint y: 140, distance: 9.1
click at [1534, 131] on icon "button" at bounding box center [1540, 131] width 15 height 15
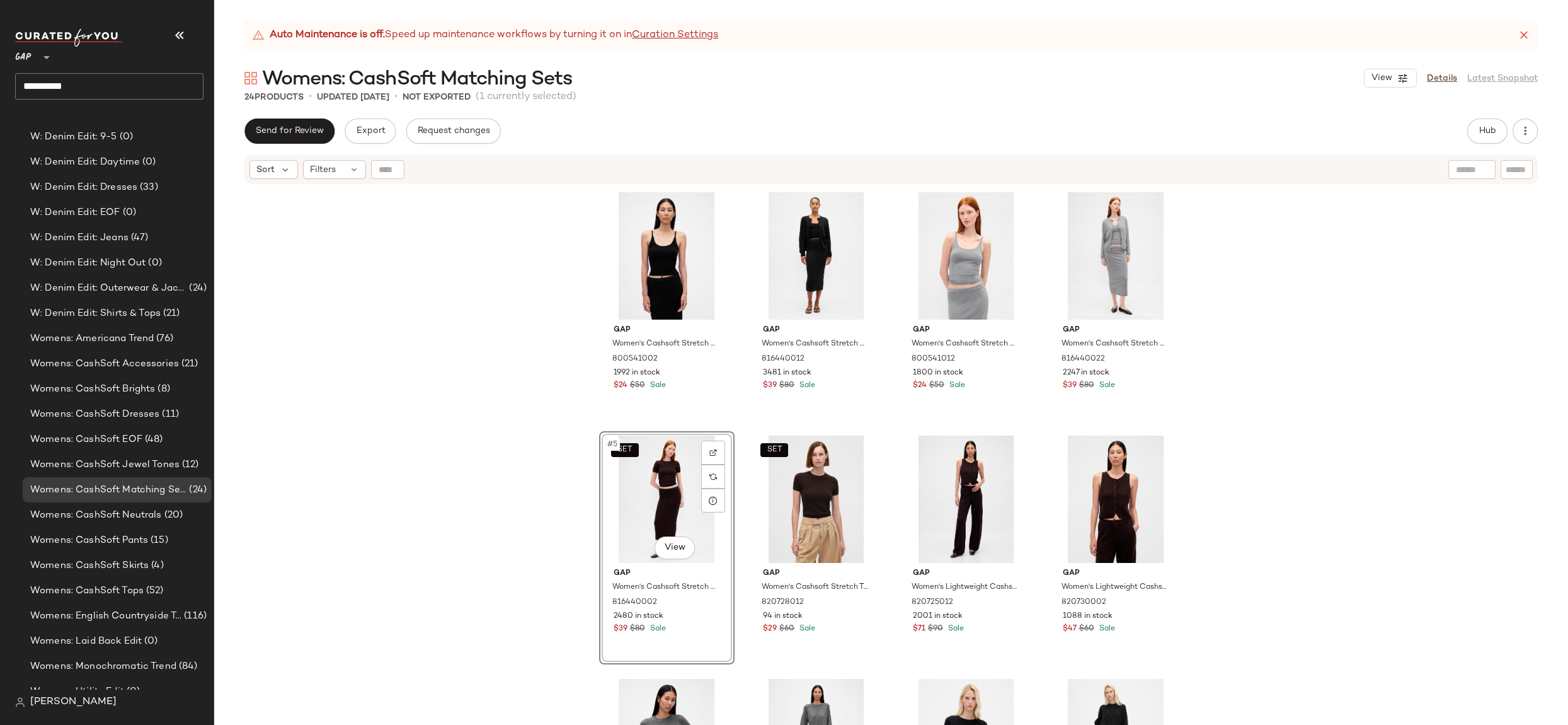
click at [450, 356] on div "Gap Women's Cashsoft Stretch Crop Tank Top by Gap Black Size S 800541002 1992 i…" at bounding box center [891, 470] width 1353 height 571
click at [62, 410] on span "Womens: CashSoft Dresses" at bounding box center [94, 414] width 129 height 15
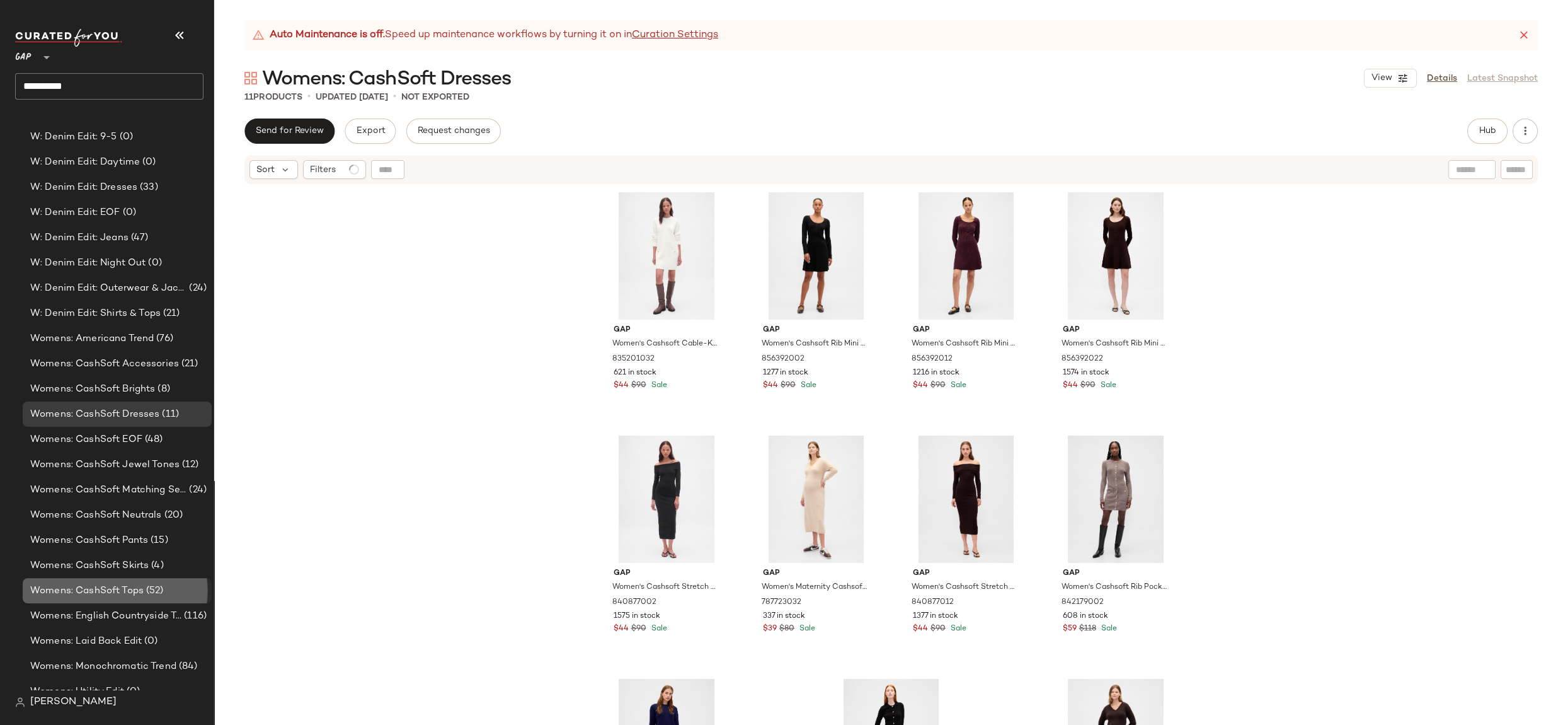
click at [94, 597] on div "Womens: CashSoft Tops (52)" at bounding box center [117, 591] width 189 height 25
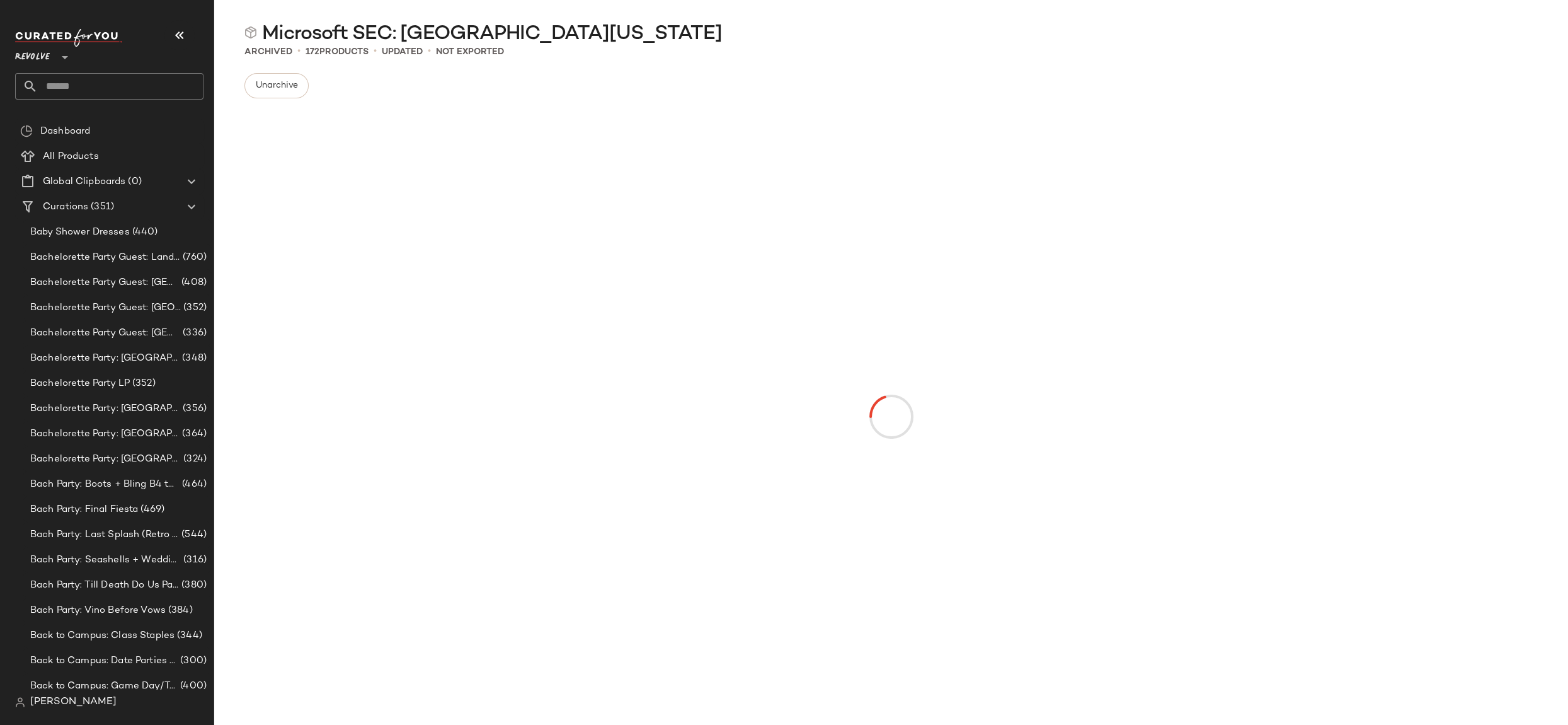
click at [32, 62] on span "Revolve" at bounding box center [32, 54] width 35 height 23
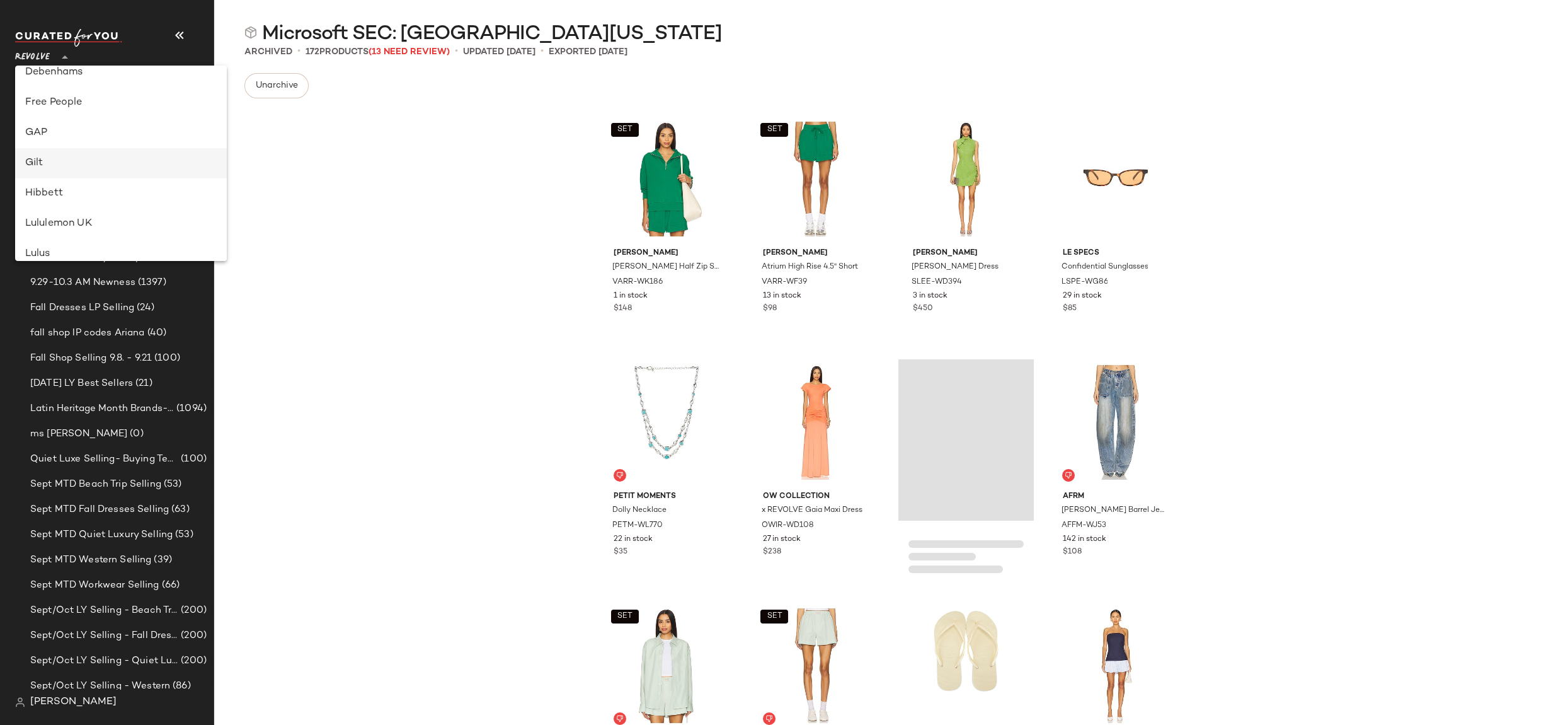
scroll to position [207, 0]
click at [68, 182] on div "GAP" at bounding box center [120, 182] width 191 height 15
type input "**"
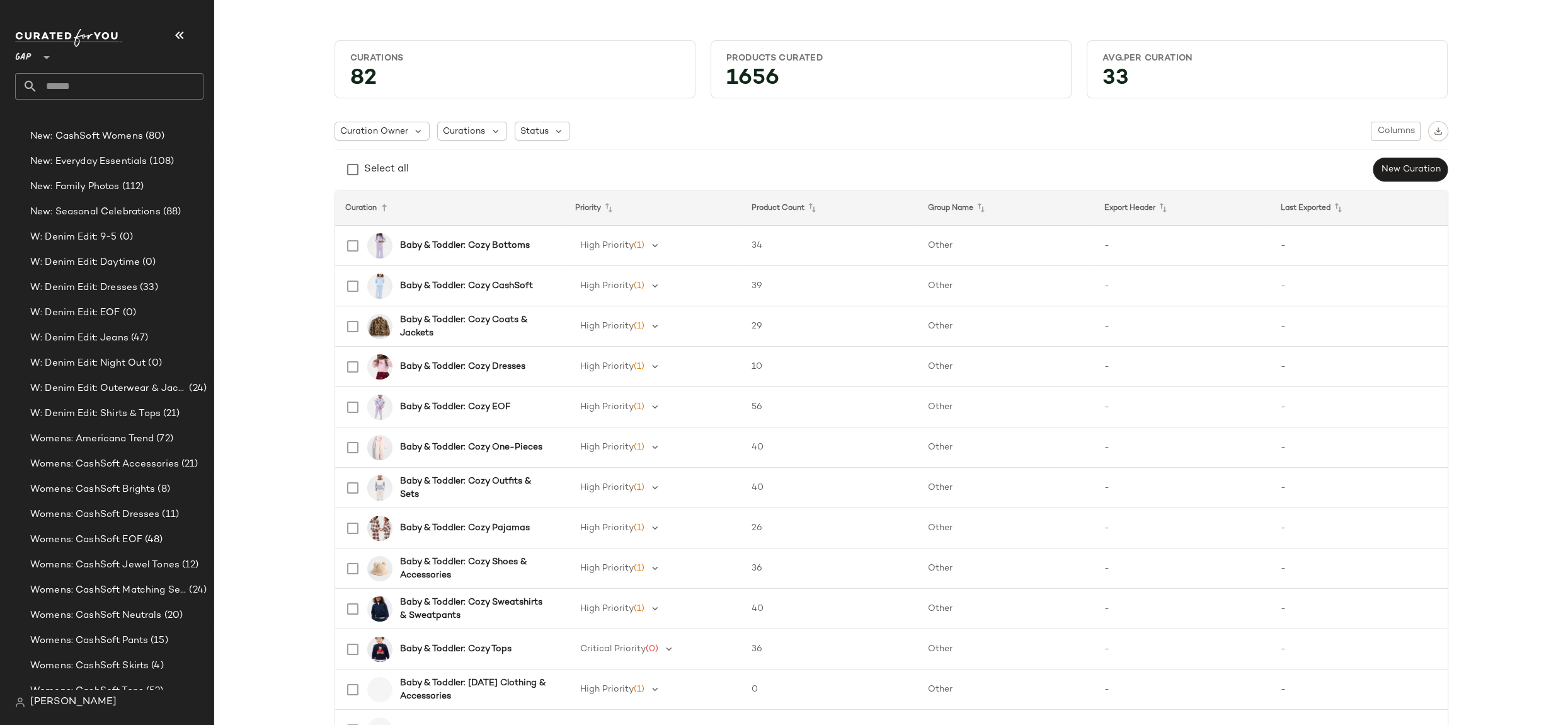
scroll to position [1927, 0]
drag, startPoint x: 152, startPoint y: 342, endPoint x: 148, endPoint y: 334, distance: 8.9
click at [153, 342] on span "(72)" at bounding box center [163, 347] width 19 height 15
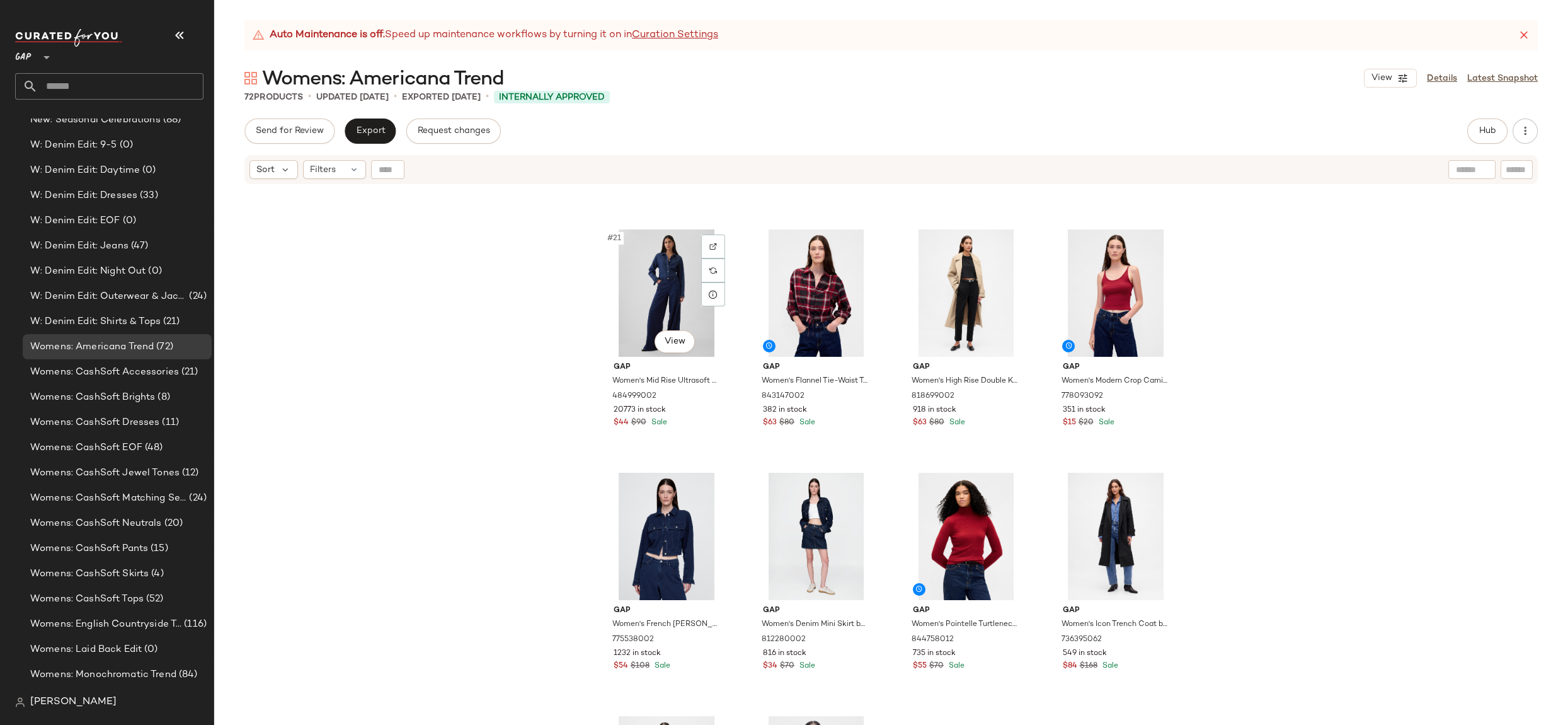
scroll to position [1213, 0]
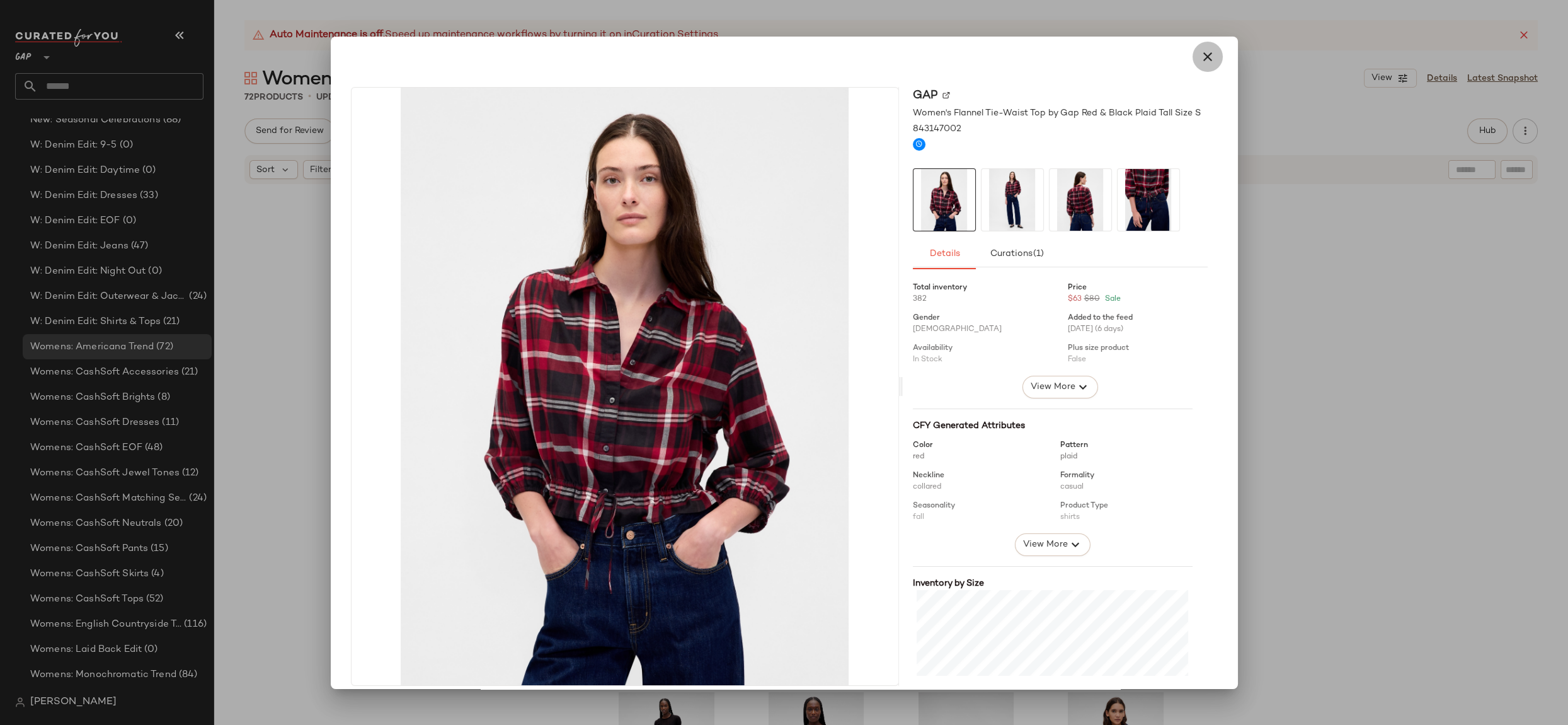
click at [1202, 63] on icon "button" at bounding box center [1207, 57] width 15 height 15
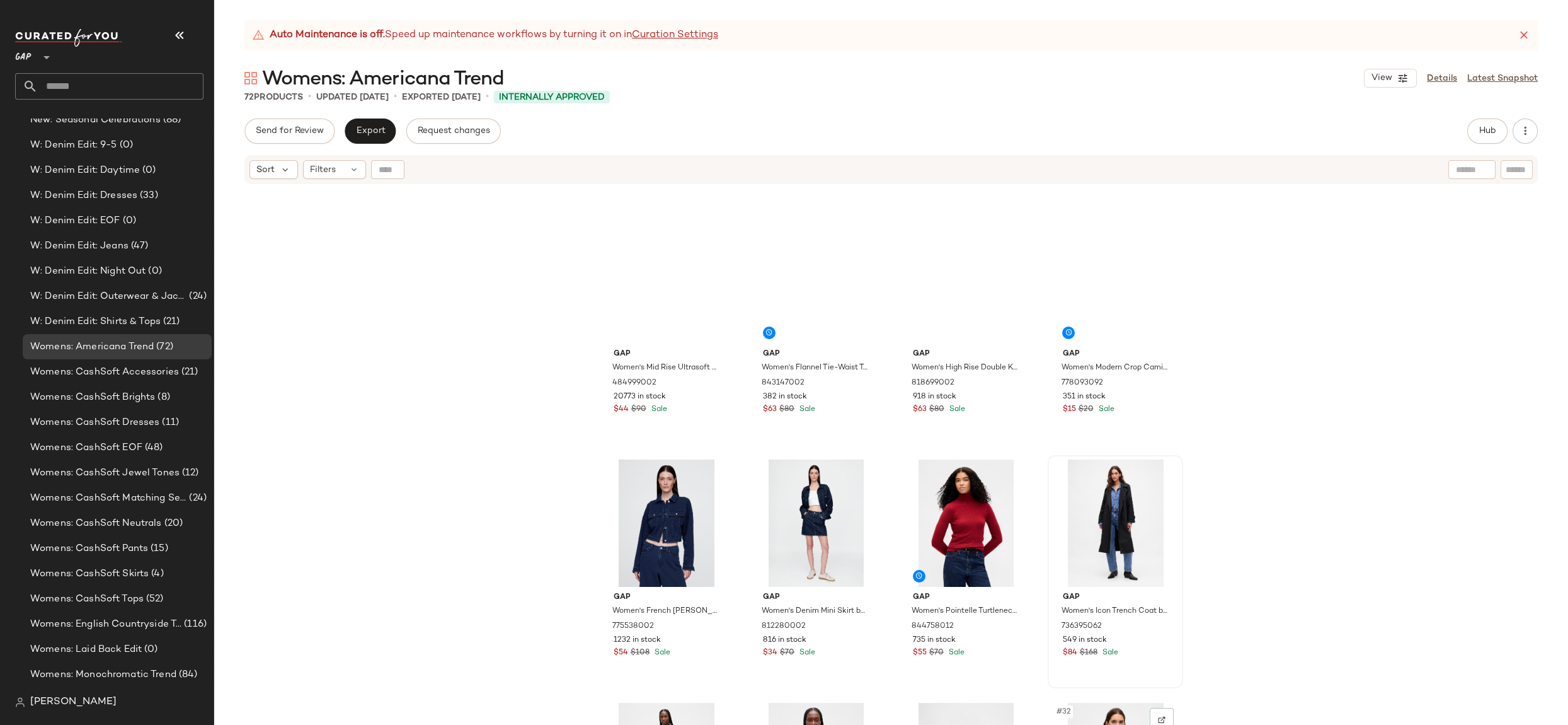
scroll to position [1189, 0]
